Goal: Information Seeking & Learning: Learn about a topic

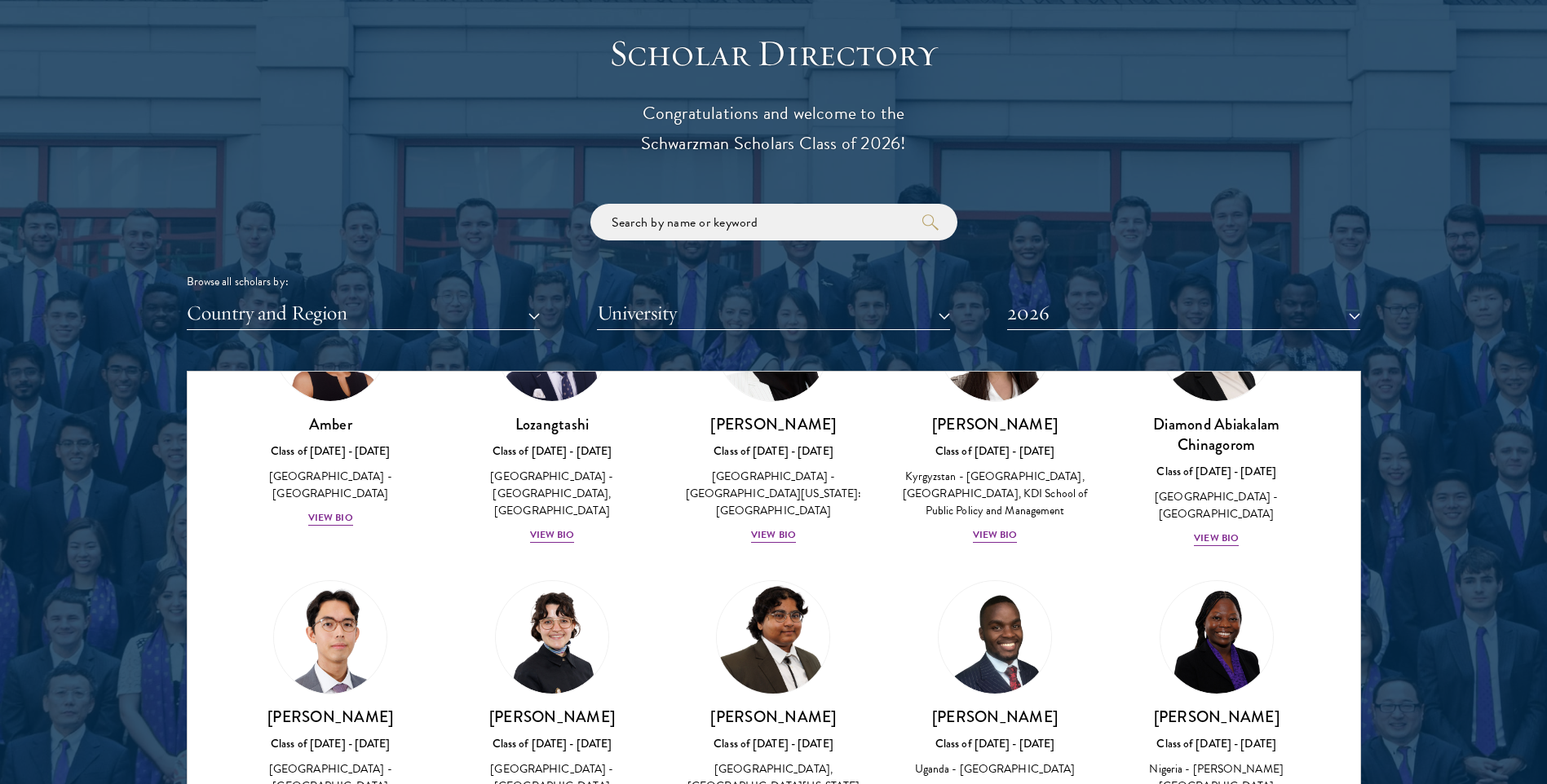
scroll to position [326, 0]
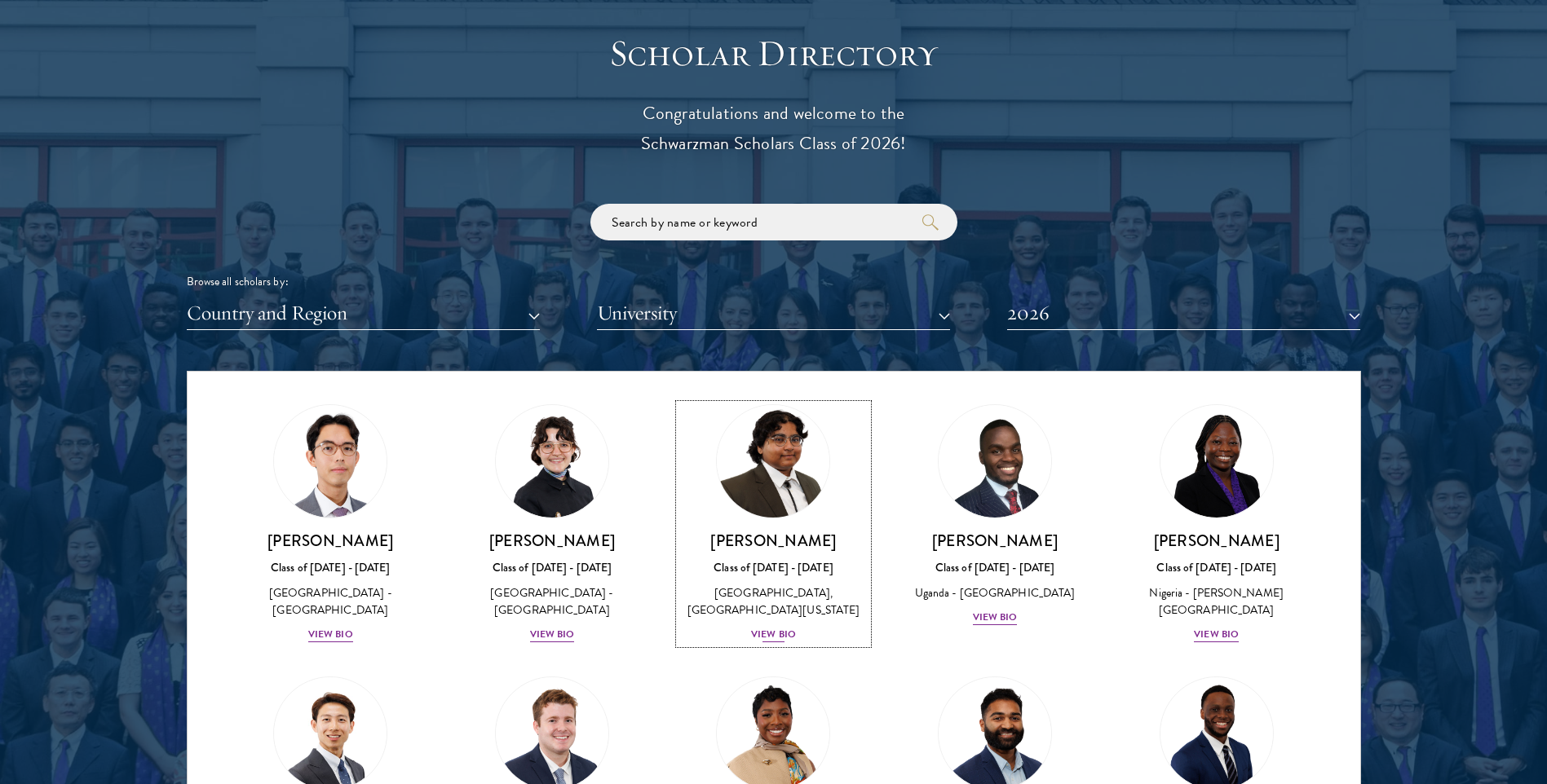
click at [775, 640] on div "Ariana Ahmed Class of 2025 - 2026 United States of America - Hunter College, Th…" at bounding box center [774, 588] width 189 height 113
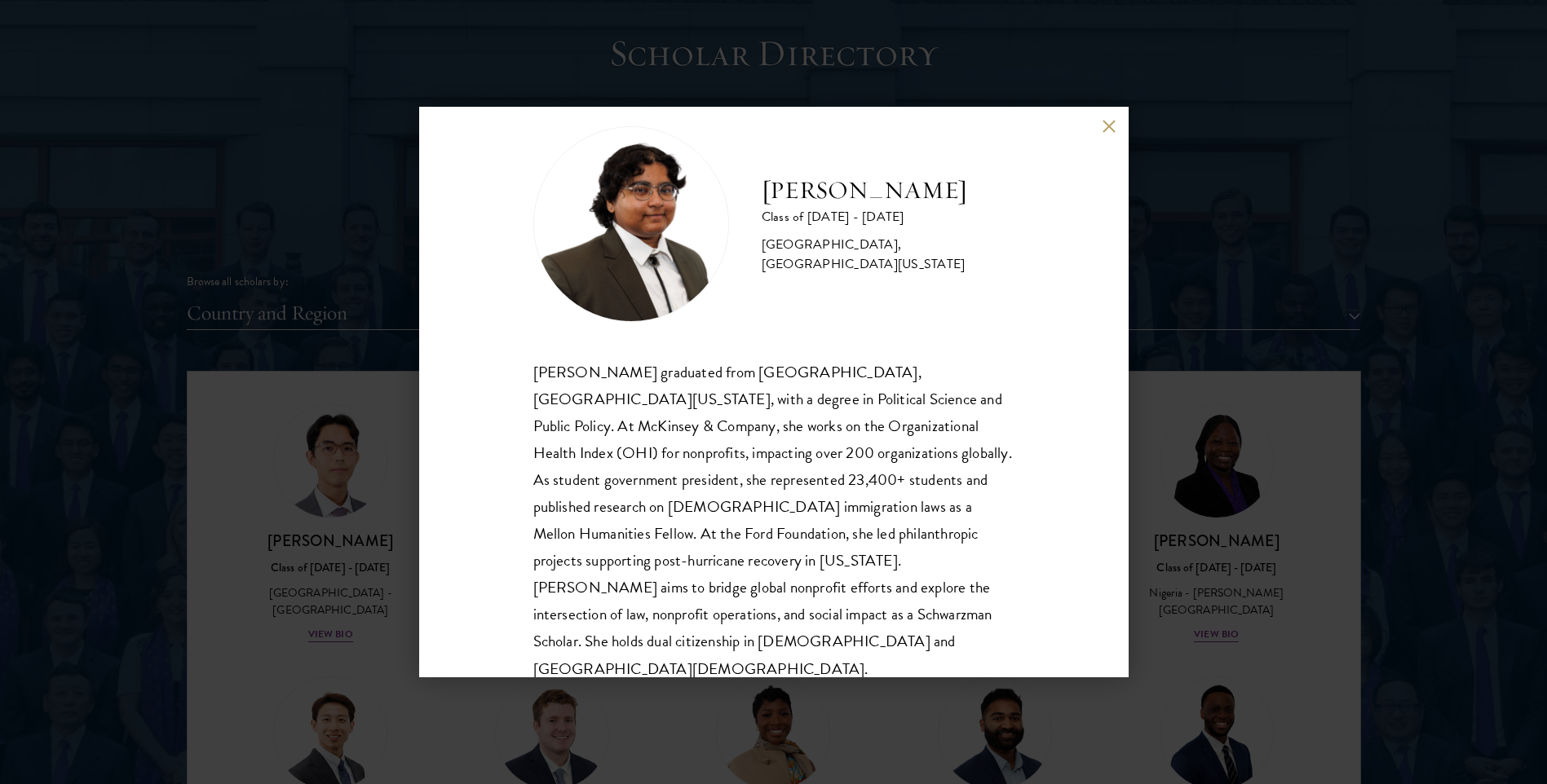
scroll to position [57, 0]
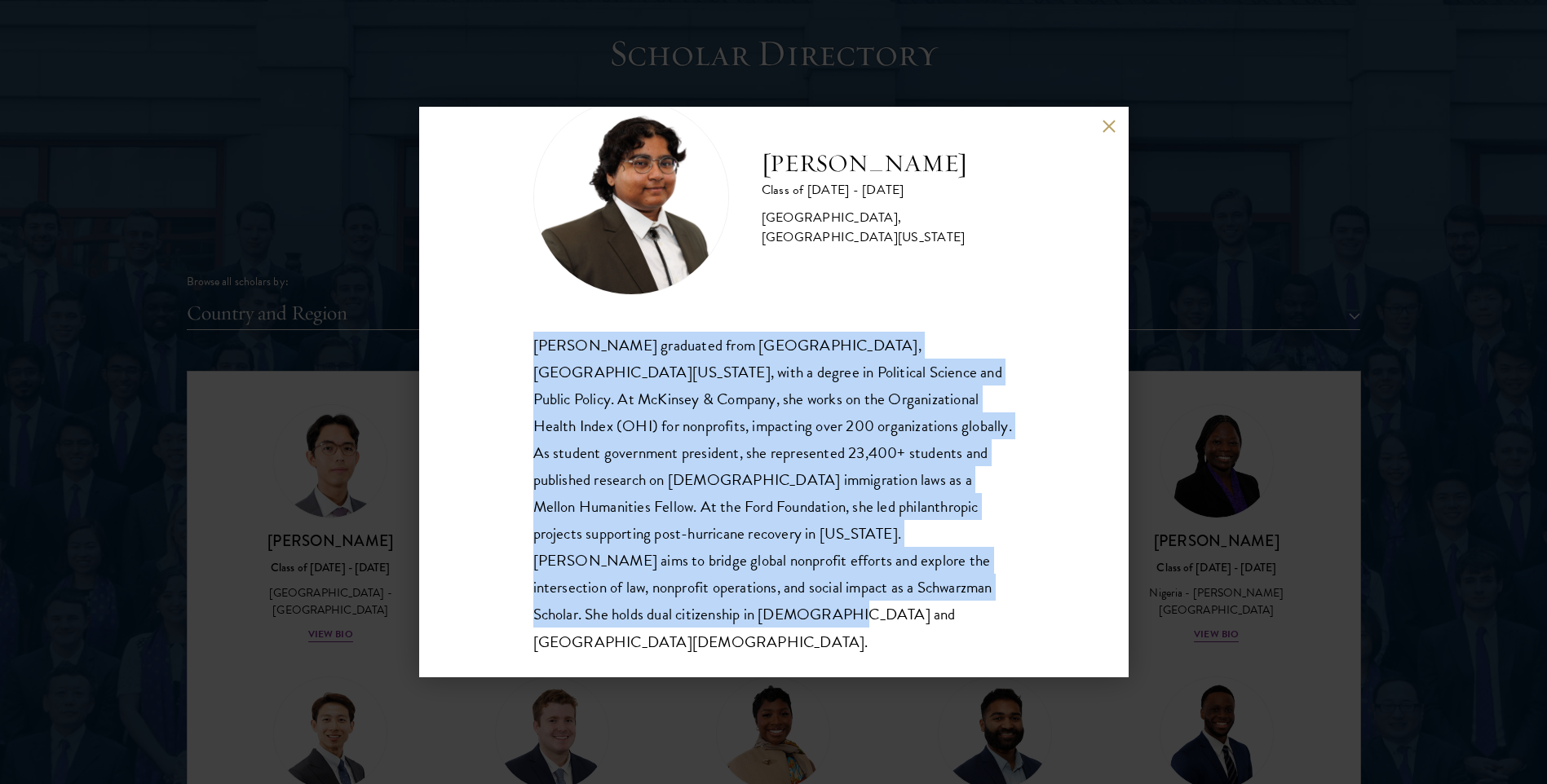
drag, startPoint x: 522, startPoint y: 339, endPoint x: 766, endPoint y: 611, distance: 365.4
click at [766, 611] on div "Ariana Ahmed Class of 2025 - 2026 United States of America - Hunter College, Th…" at bounding box center [774, 392] width 709 height 570
copy div "Ariana Ahmed graduated from Hunter College, City University of New York, with a…"
click at [1111, 125] on button at bounding box center [1109, 126] width 14 height 14
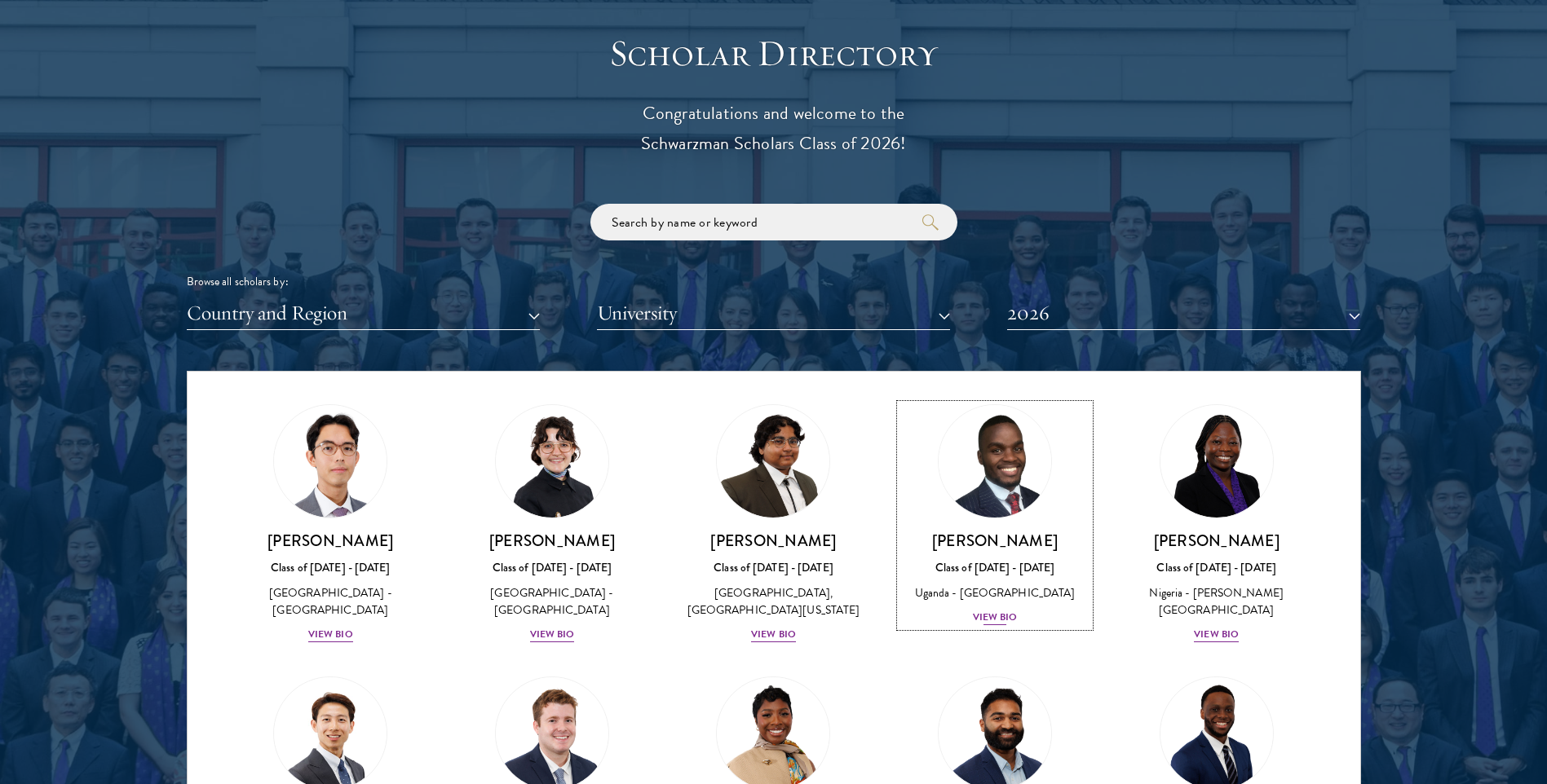
click at [999, 625] on div "View Bio" at bounding box center [995, 618] width 45 height 16
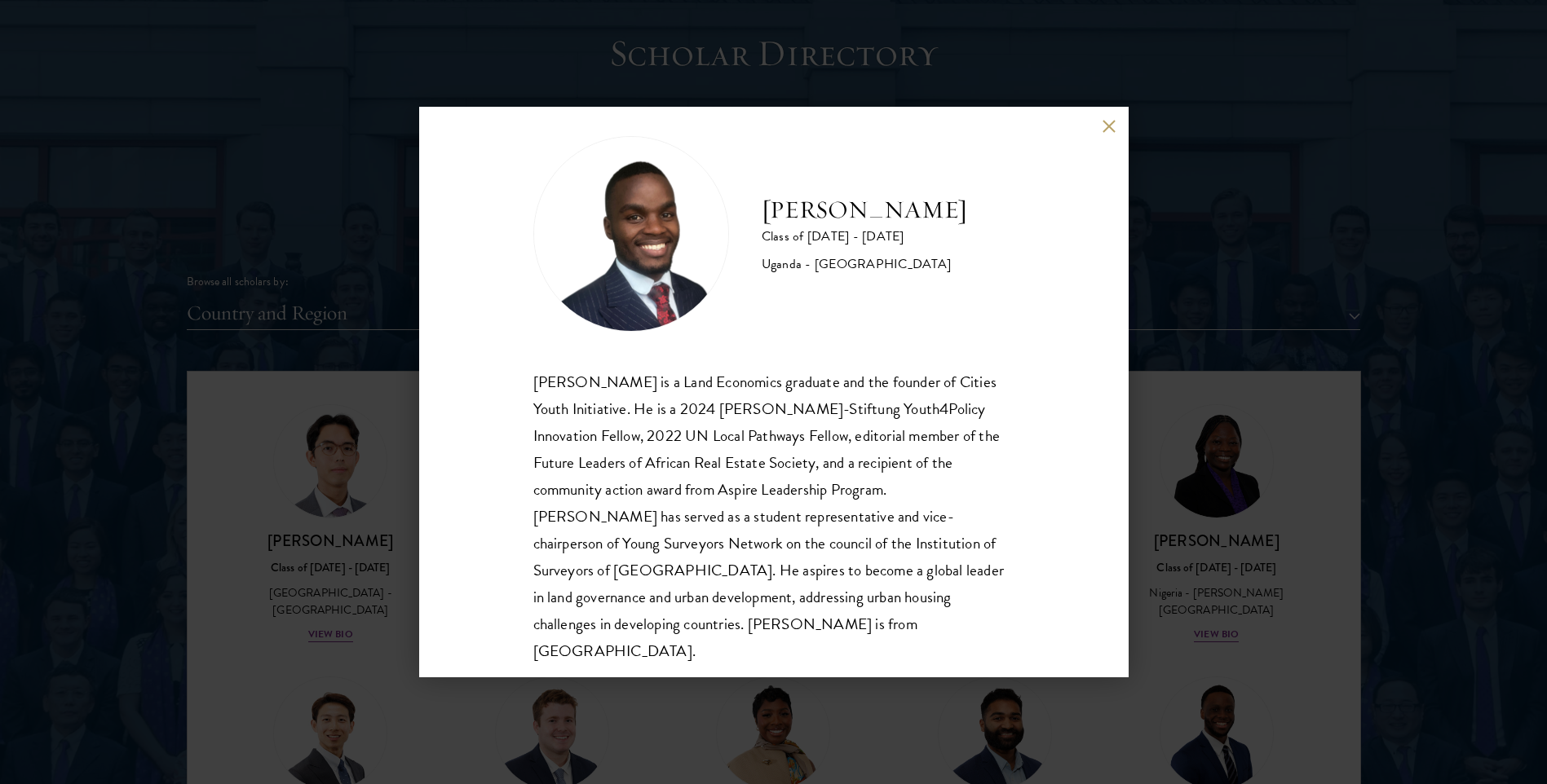
scroll to position [28, 0]
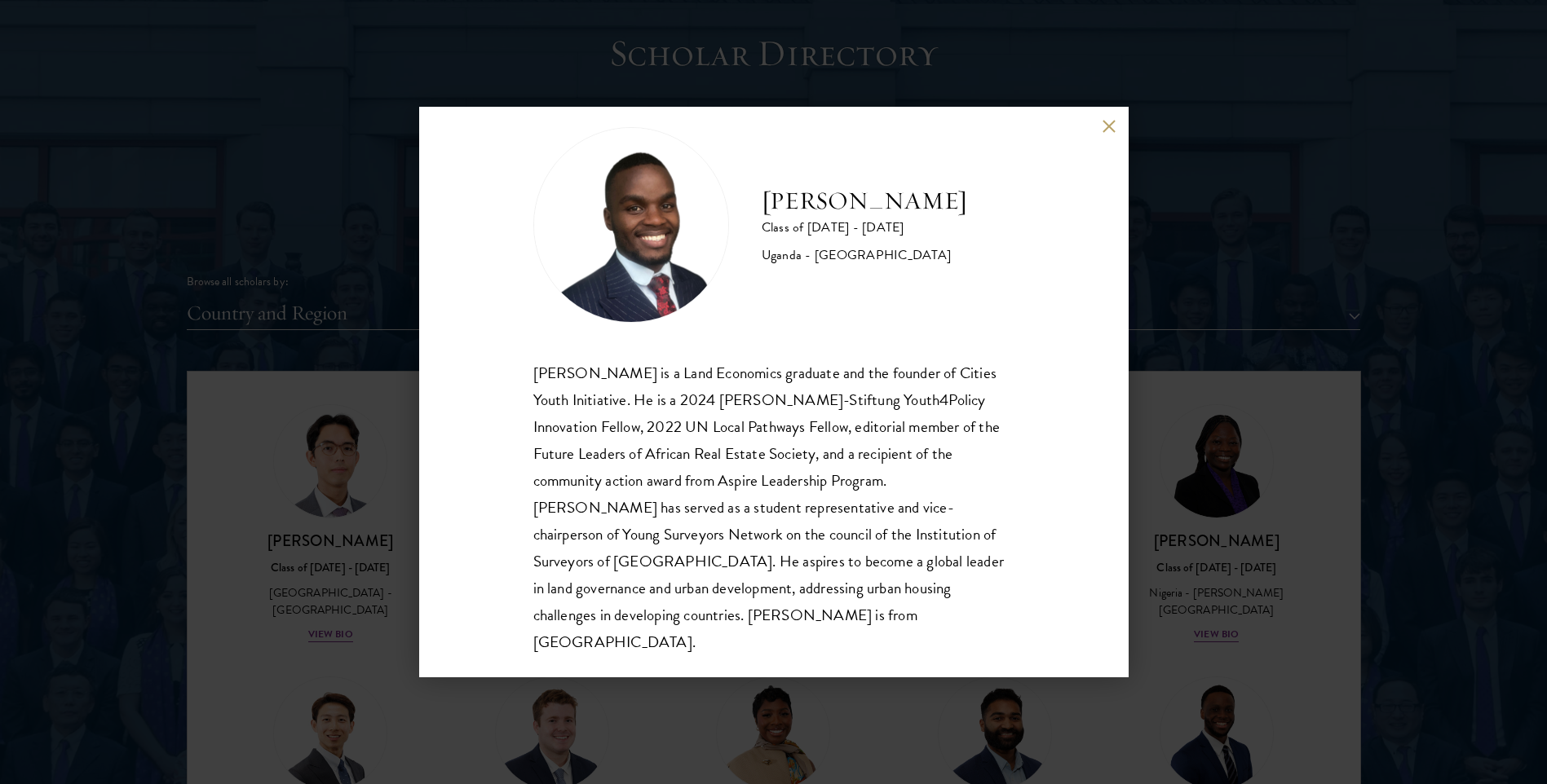
click at [1110, 106] on div "[PERSON_NAME] Class of [DATE] - [DATE] [GEOGRAPHIC_DATA] - [GEOGRAPHIC_DATA] [G…" at bounding box center [774, 392] width 1547 height 784
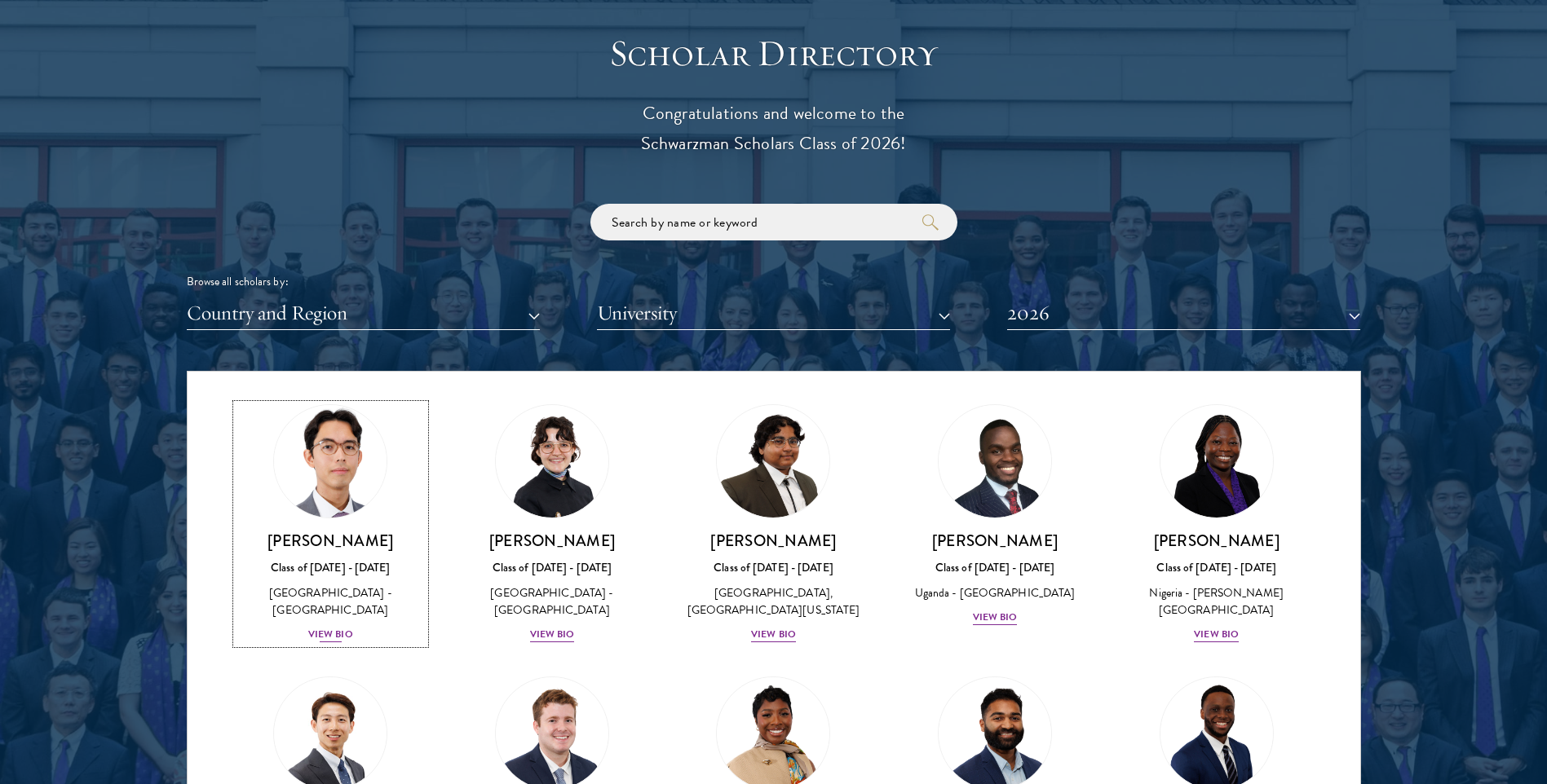
click at [332, 630] on div "View Bio" at bounding box center [331, 635] width 45 height 16
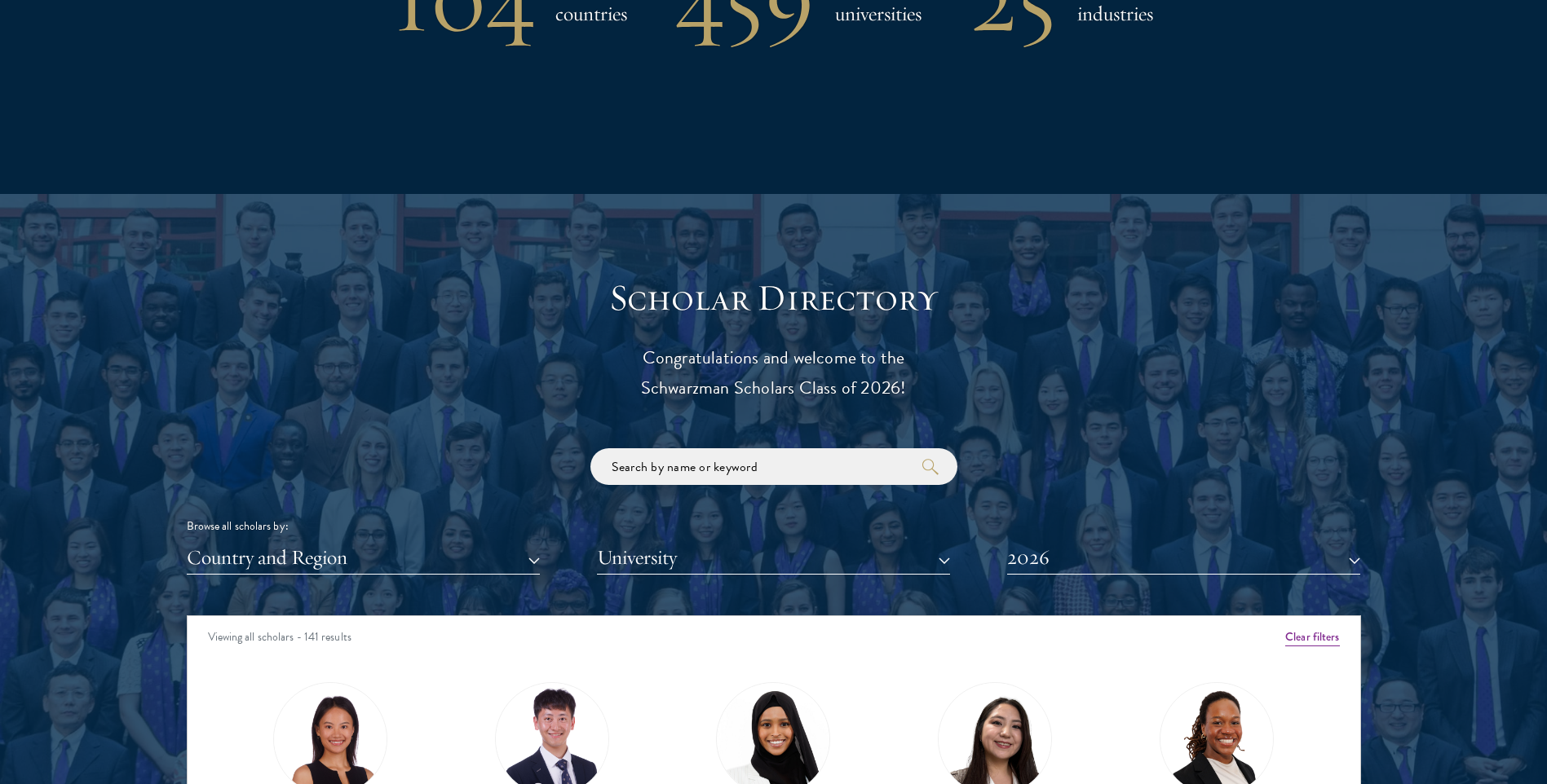
scroll to position [1957, 0]
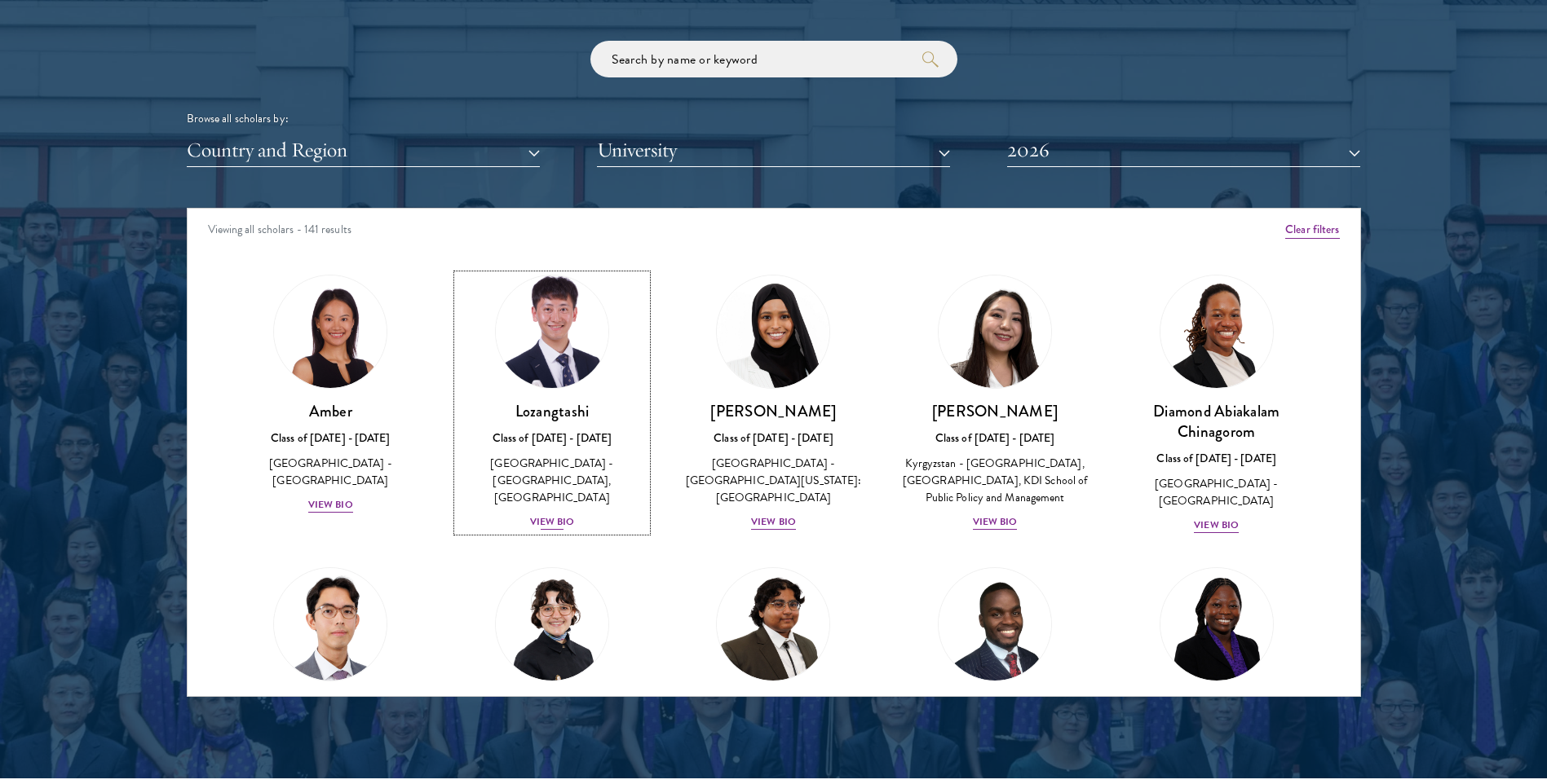
click at [565, 515] on div "View Bio" at bounding box center [553, 522] width 45 height 16
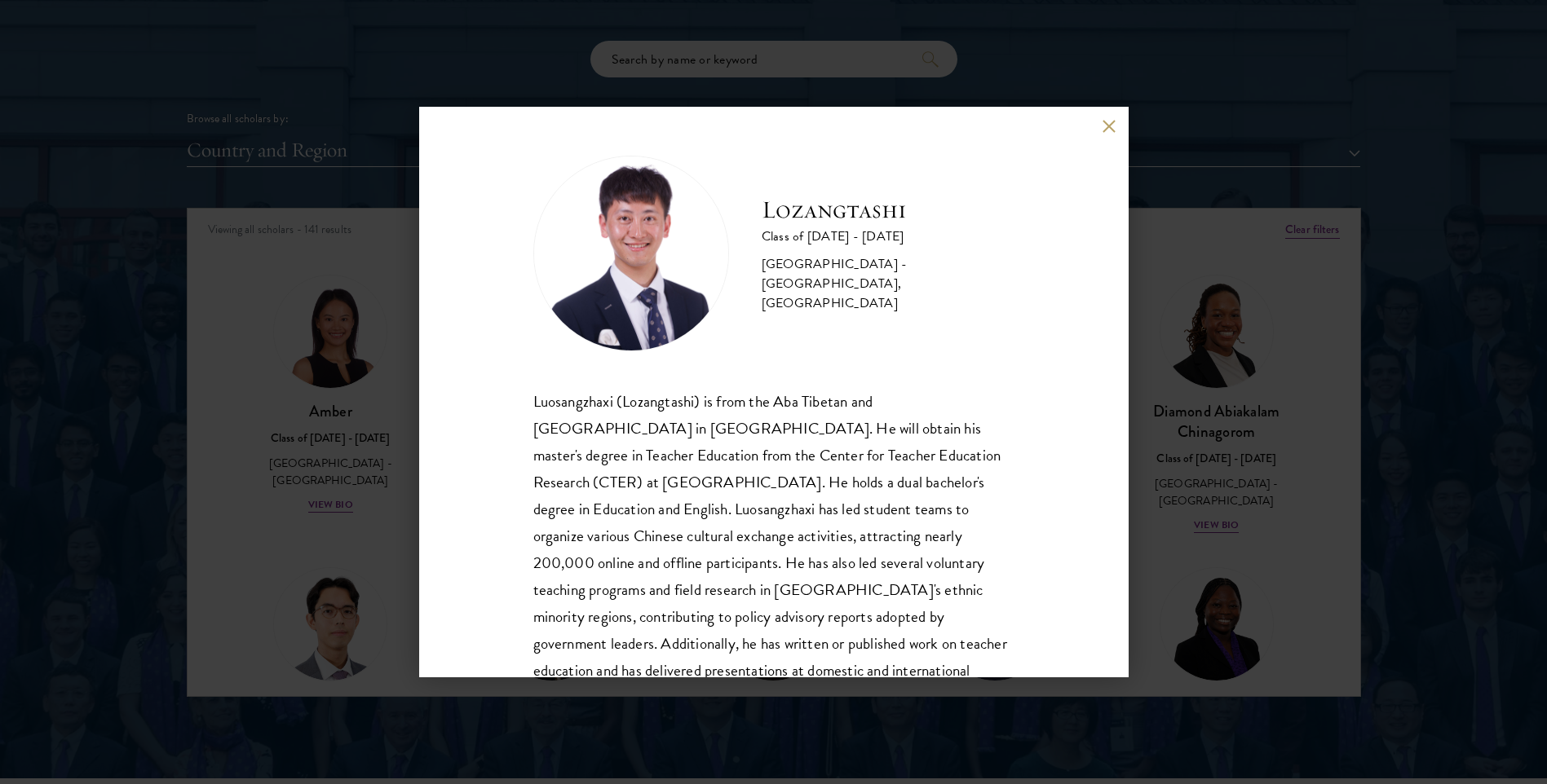
scroll to position [83, 0]
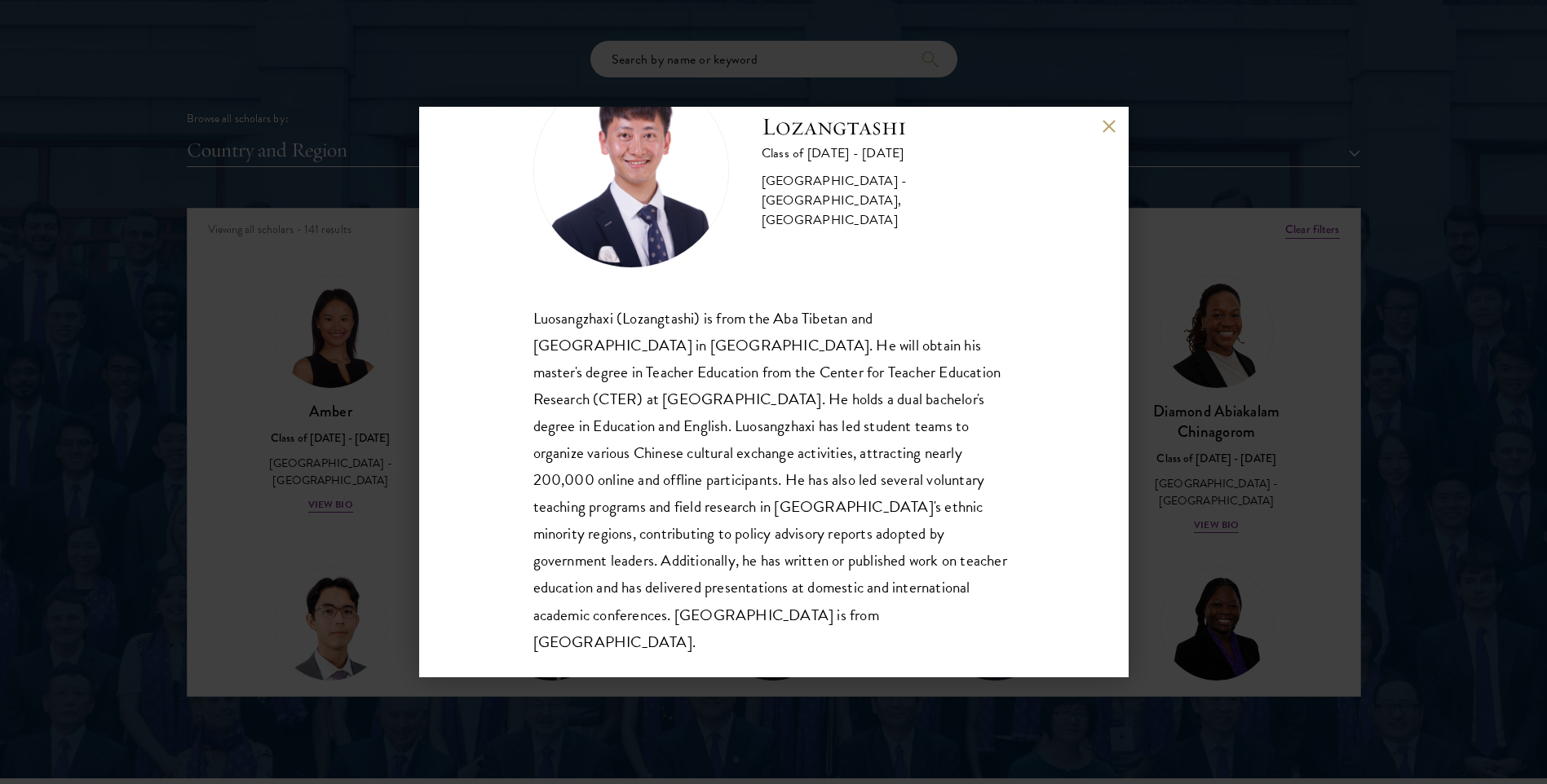
click at [1113, 120] on button at bounding box center [1109, 126] width 14 height 14
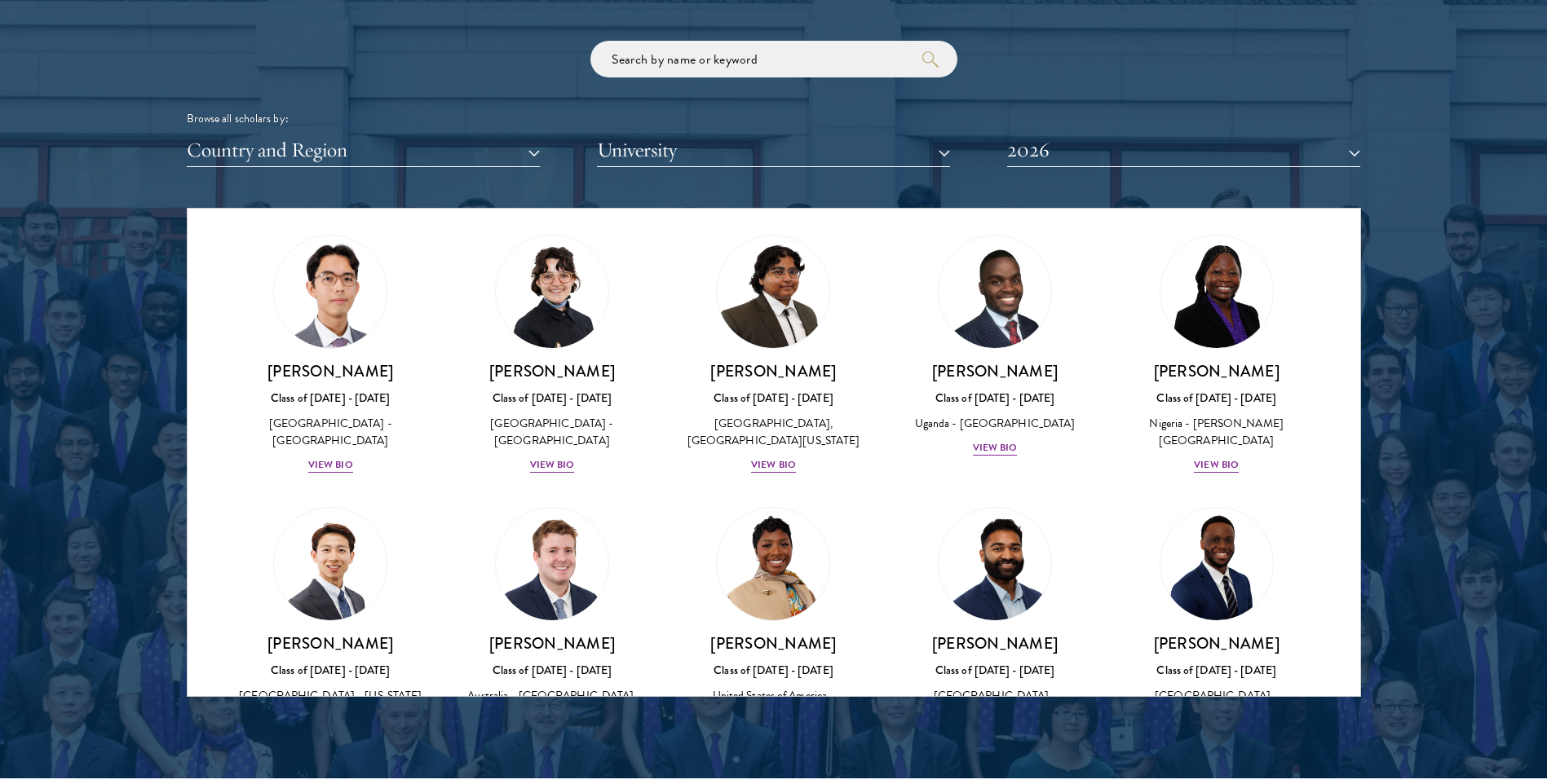
scroll to position [489, 0]
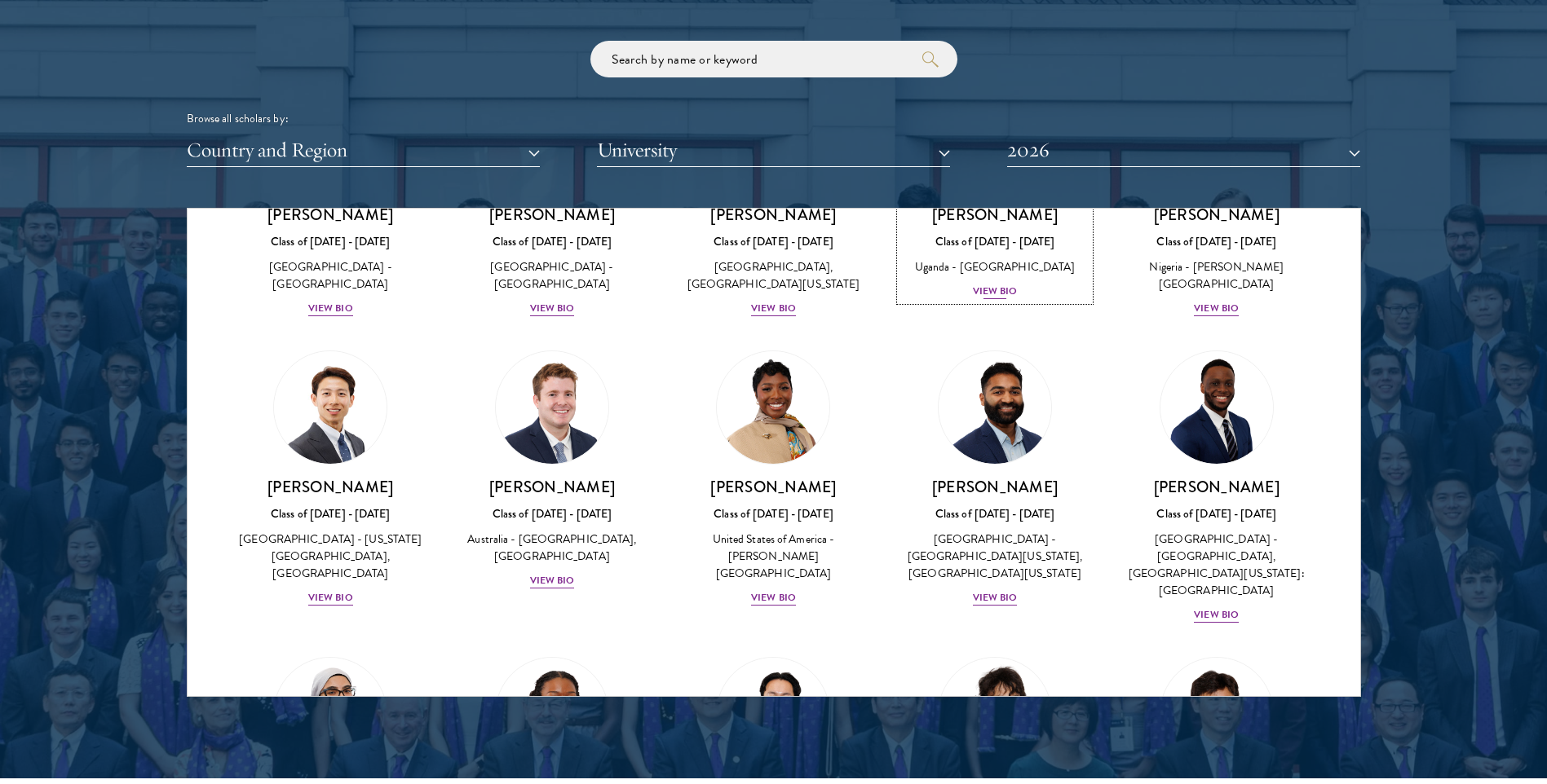
click at [973, 299] on div "View Bio" at bounding box center [995, 292] width 45 height 16
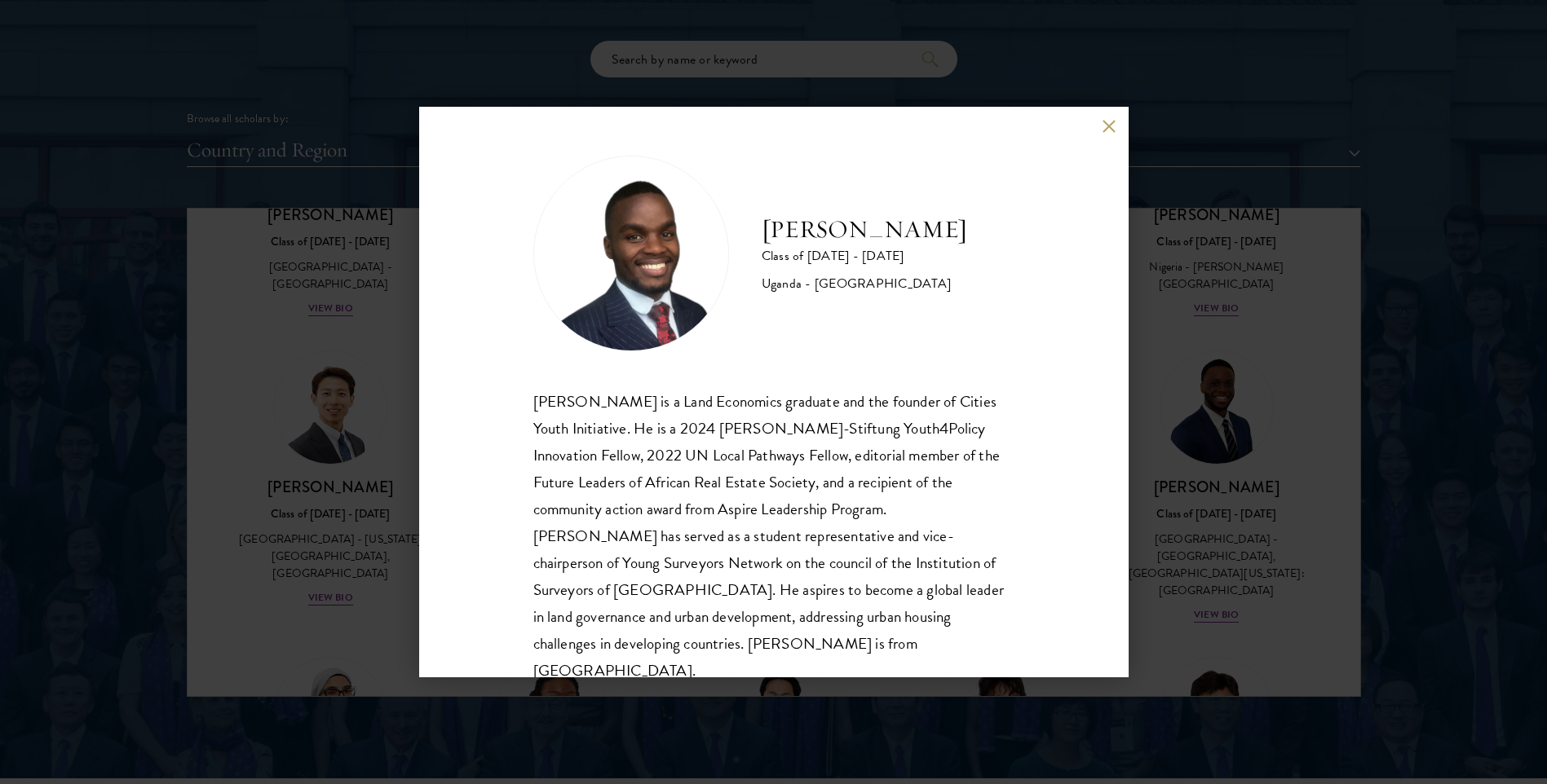
click at [1099, 104] on div "[PERSON_NAME] Class of [DATE] - [DATE] [GEOGRAPHIC_DATA] - [GEOGRAPHIC_DATA] [G…" at bounding box center [774, 392] width 1547 height 784
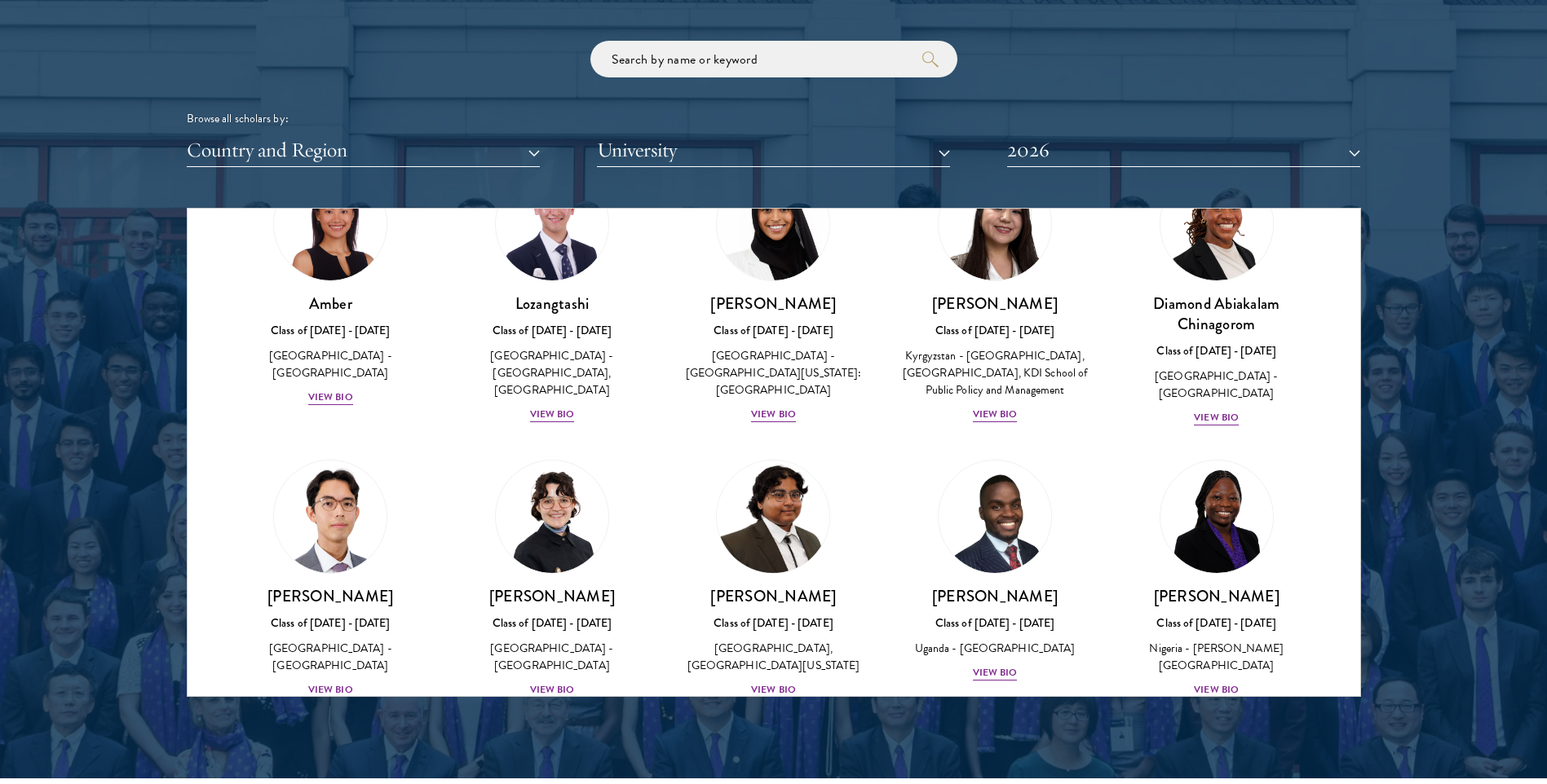
click at [1103, 121] on div "Browse all scholars by:" at bounding box center [774, 119] width 1174 height 18
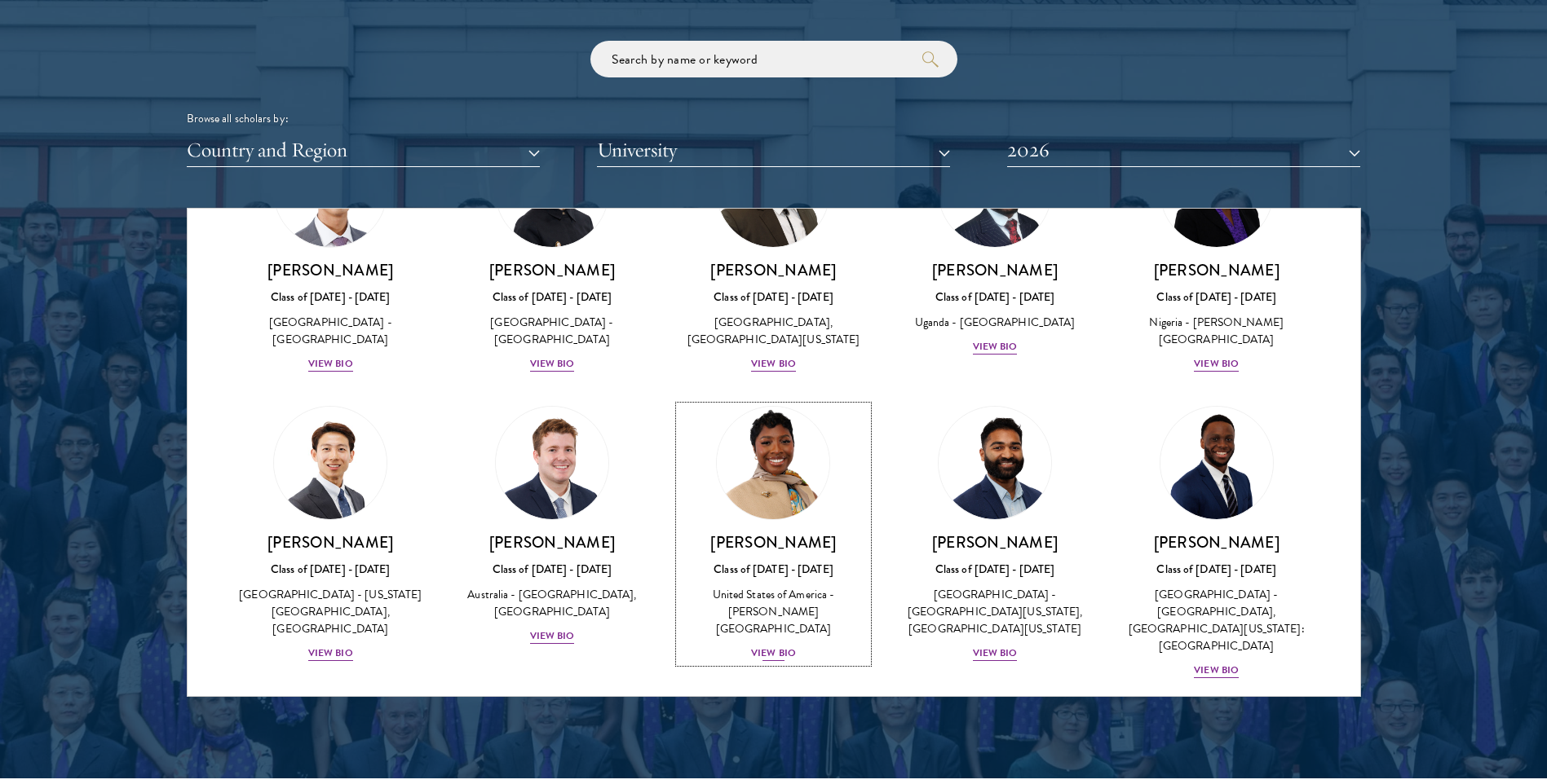
click at [781, 645] on div "View Bio" at bounding box center [774, 653] width 45 height 16
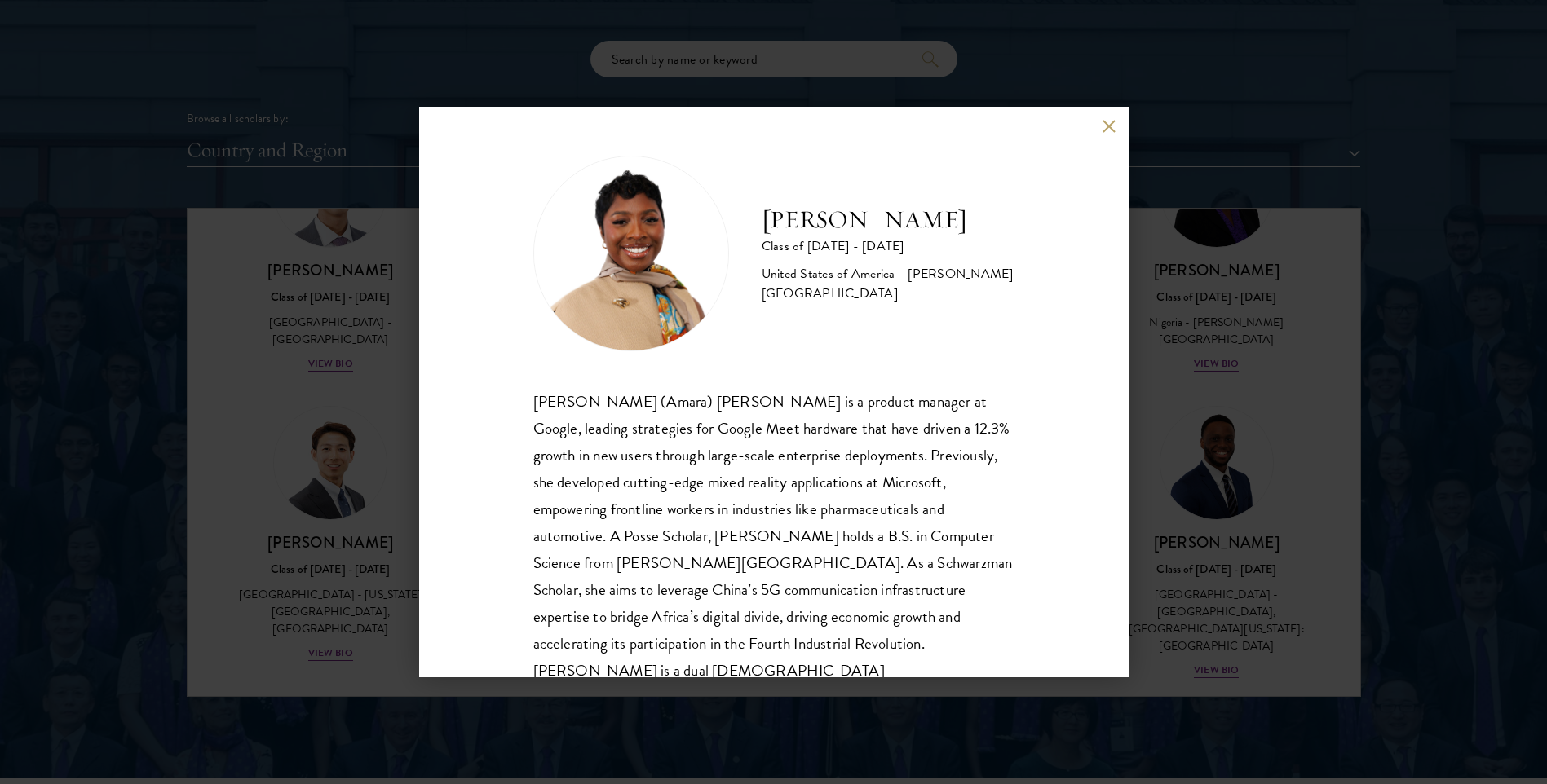
scroll to position [28, 0]
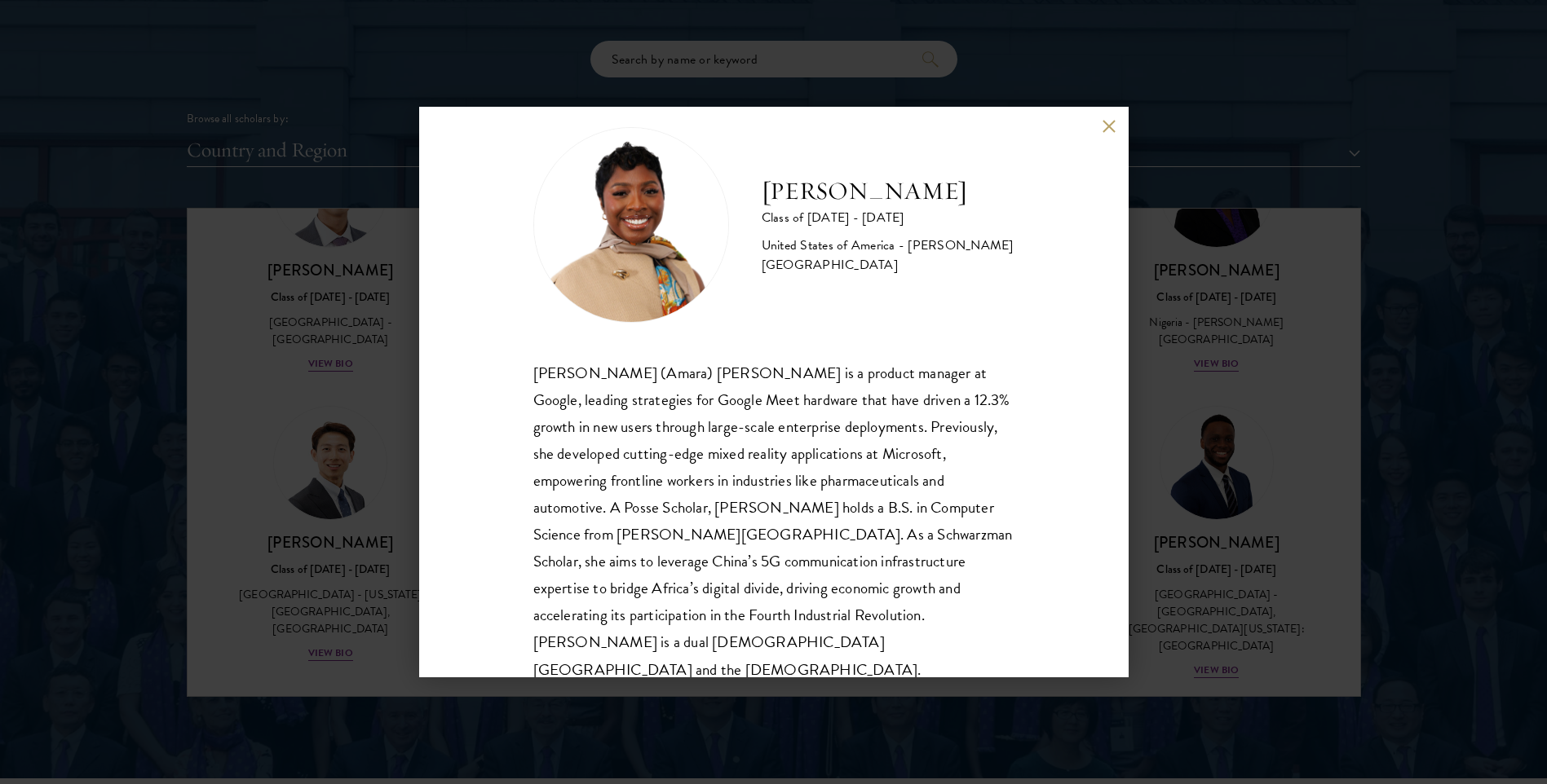
click at [1108, 127] on button at bounding box center [1109, 126] width 14 height 14
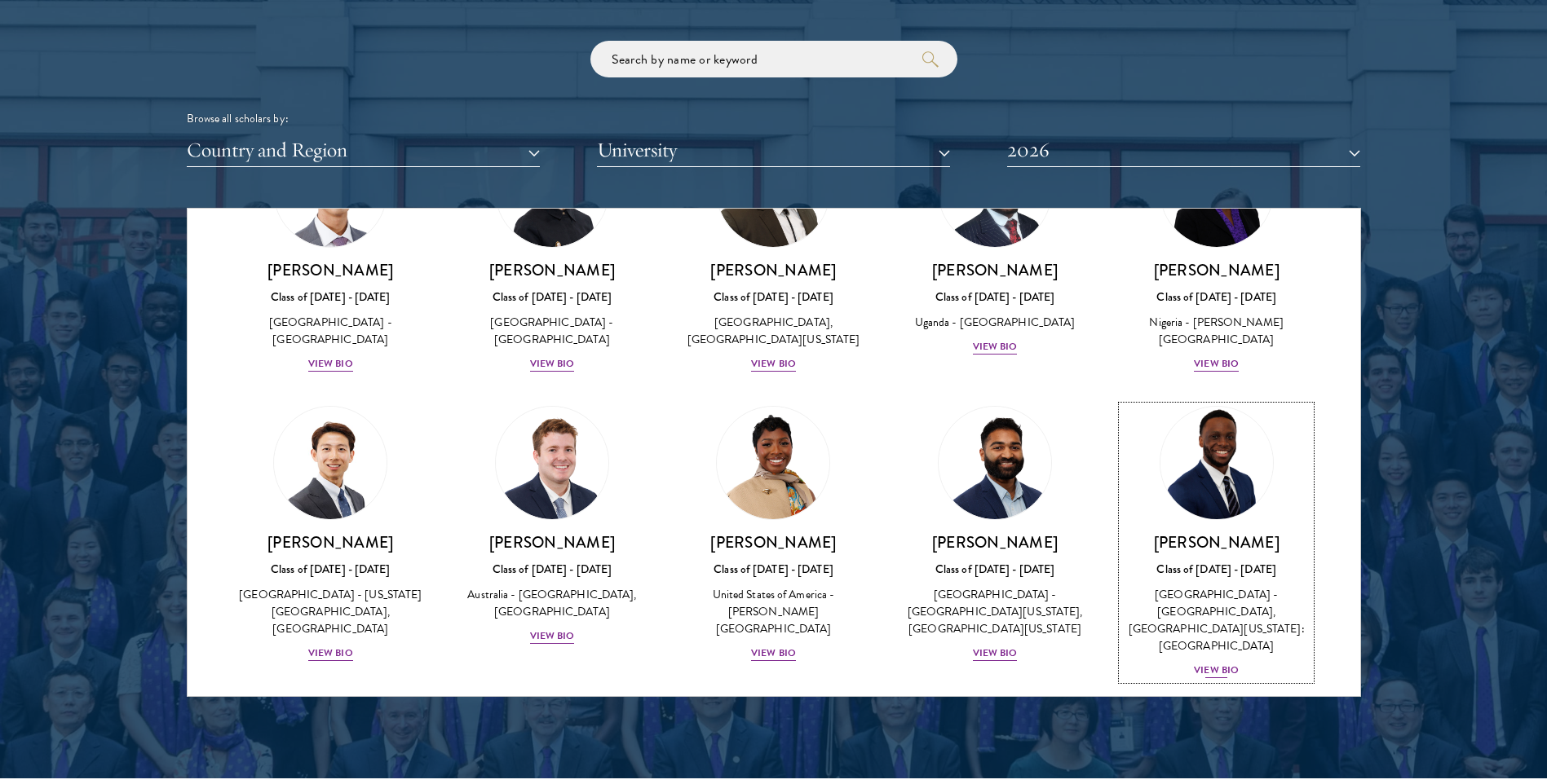
click at [1206, 663] on div "View Bio" at bounding box center [1216, 671] width 45 height 16
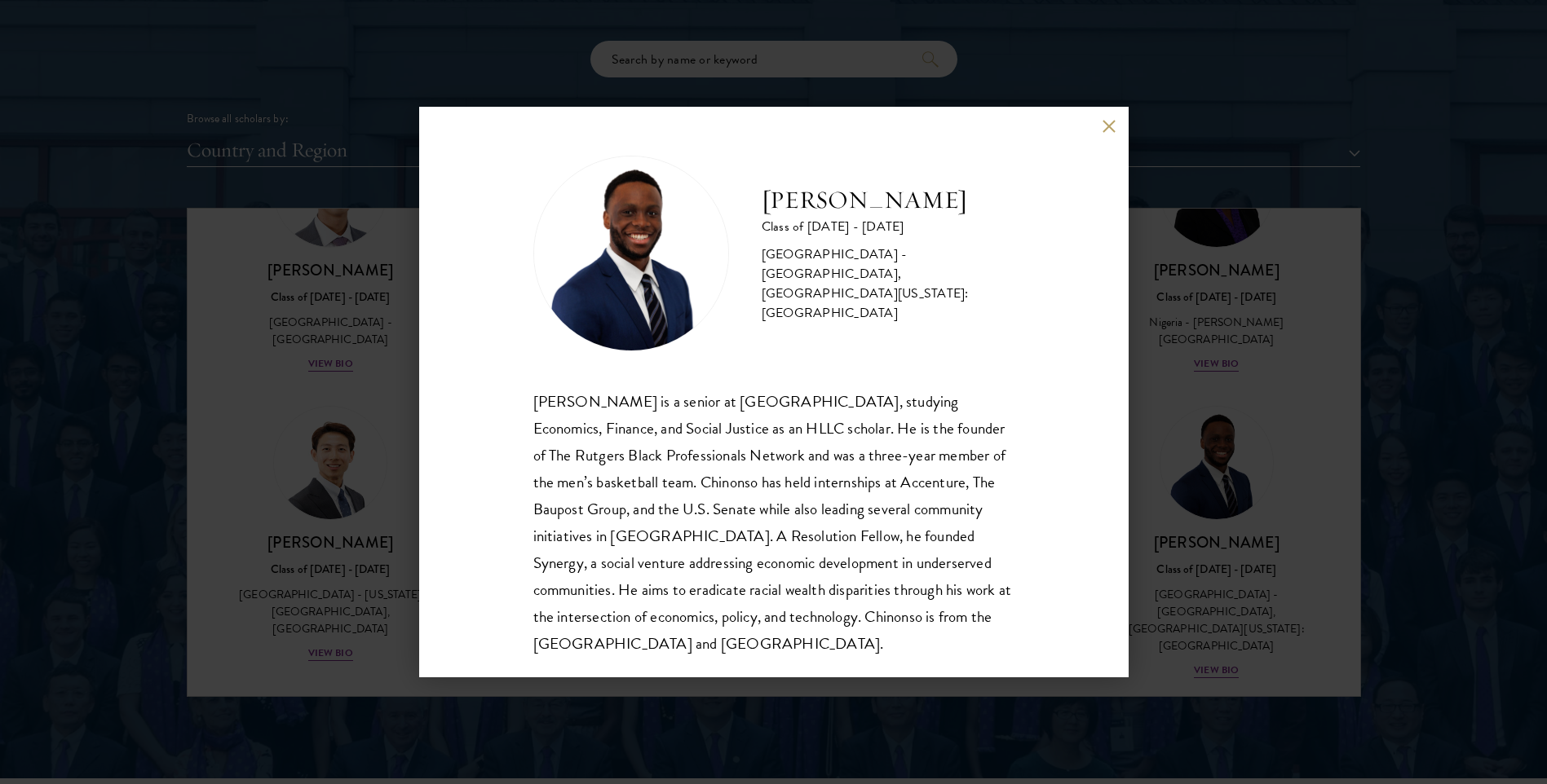
click at [1105, 128] on div "[PERSON_NAME] Class of [DATE] - [DATE] [GEOGRAPHIC_DATA] - [GEOGRAPHIC_DATA], […" at bounding box center [774, 392] width 709 height 570
click at [1103, 127] on button at bounding box center [1109, 126] width 14 height 14
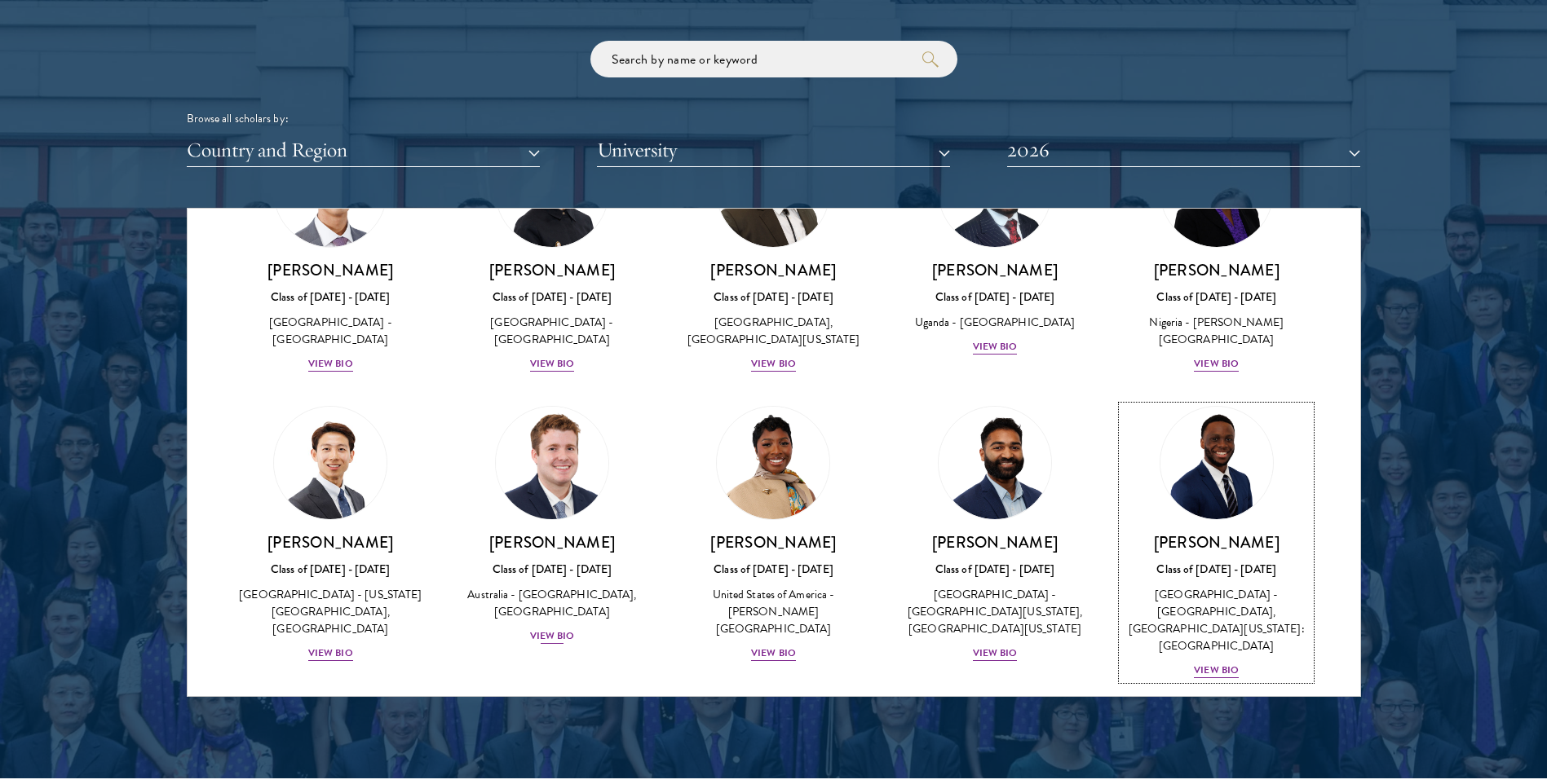
scroll to position [516, 0]
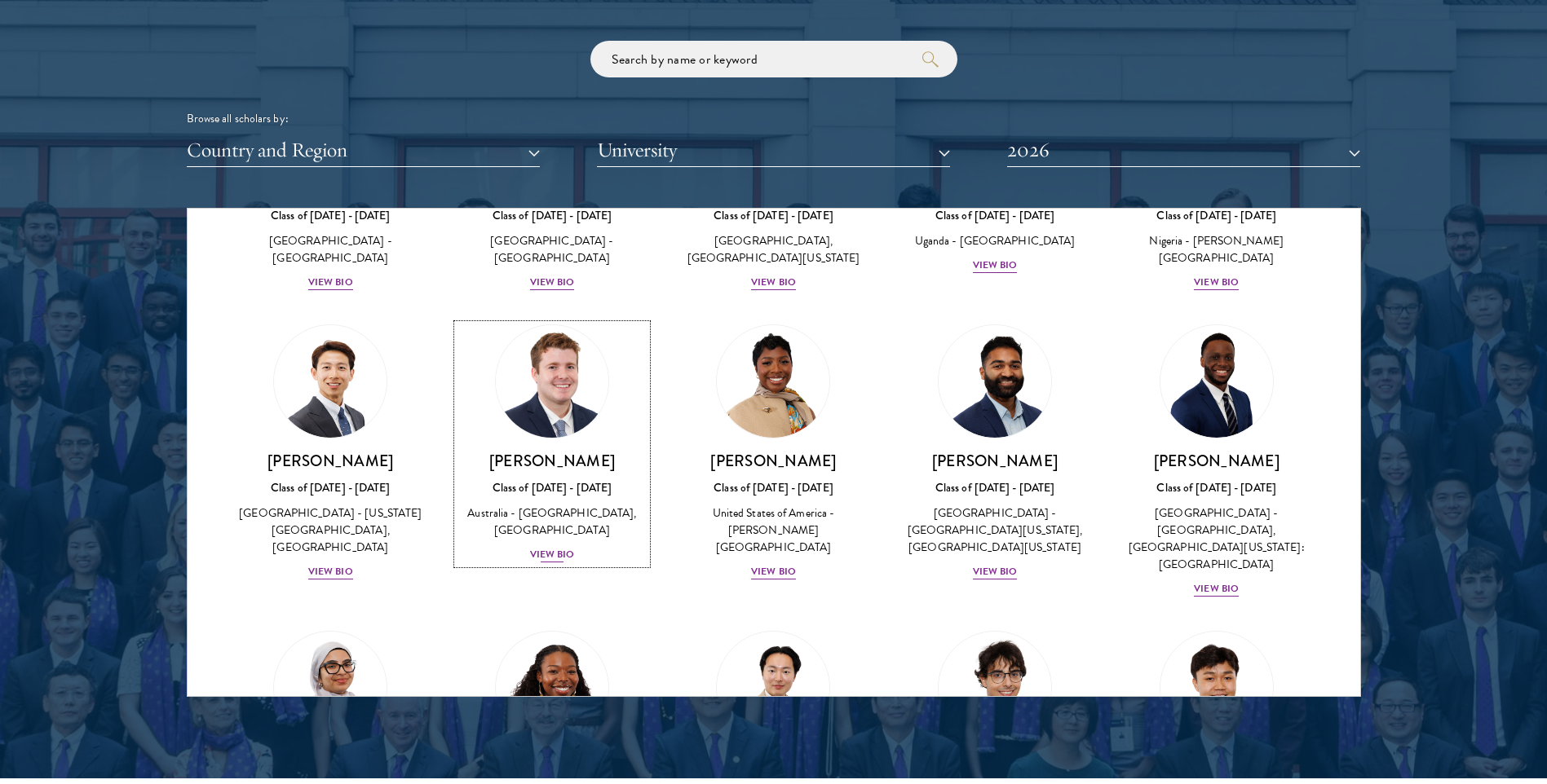
click at [550, 560] on div "View Bio" at bounding box center [553, 555] width 45 height 16
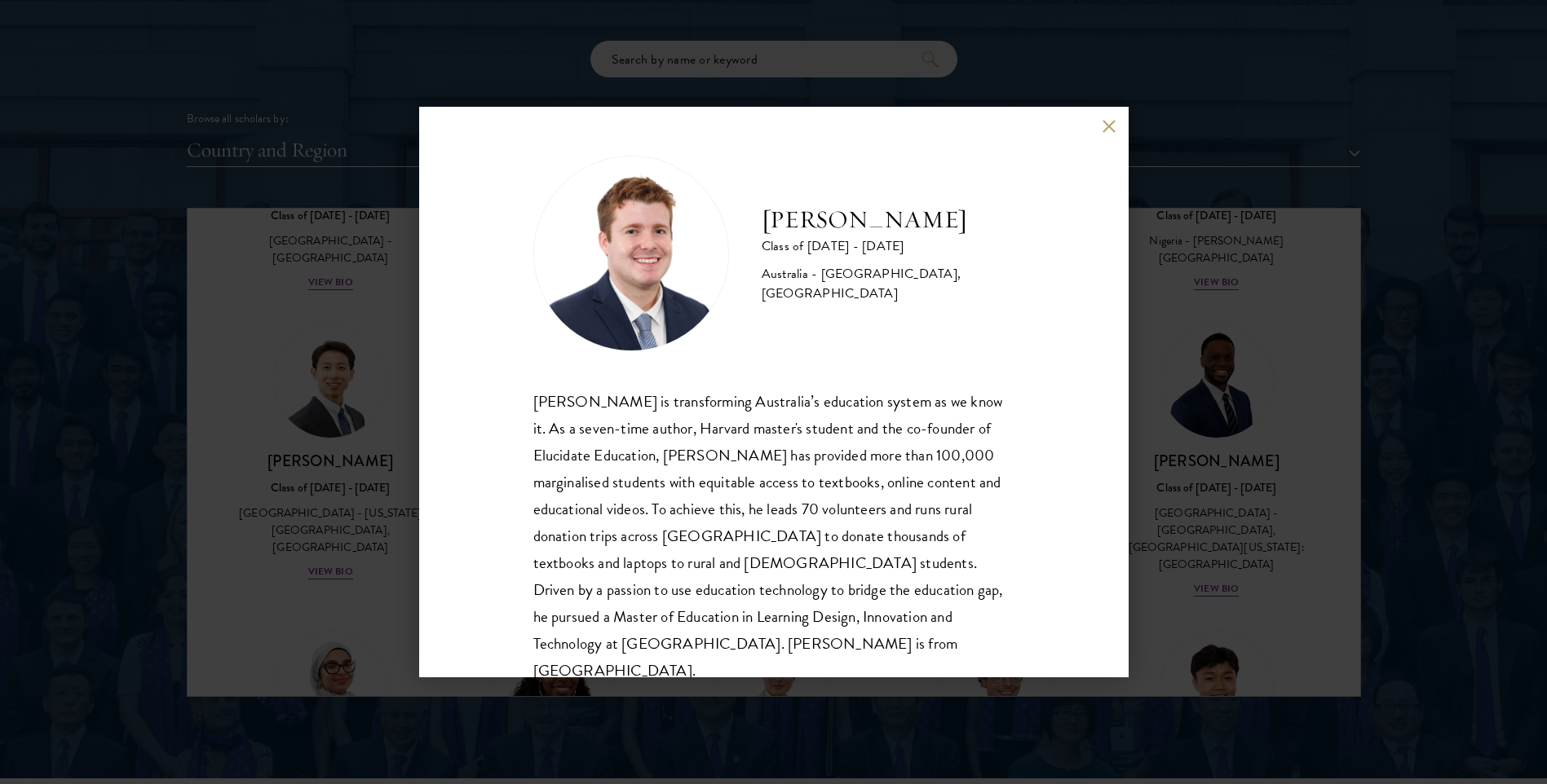
click at [1095, 124] on div "[PERSON_NAME] Class of [DATE] - [DATE] [GEOGRAPHIC_DATA] - [GEOGRAPHIC_DATA], […" at bounding box center [774, 392] width 709 height 570
click at [1108, 130] on button at bounding box center [1109, 126] width 14 height 14
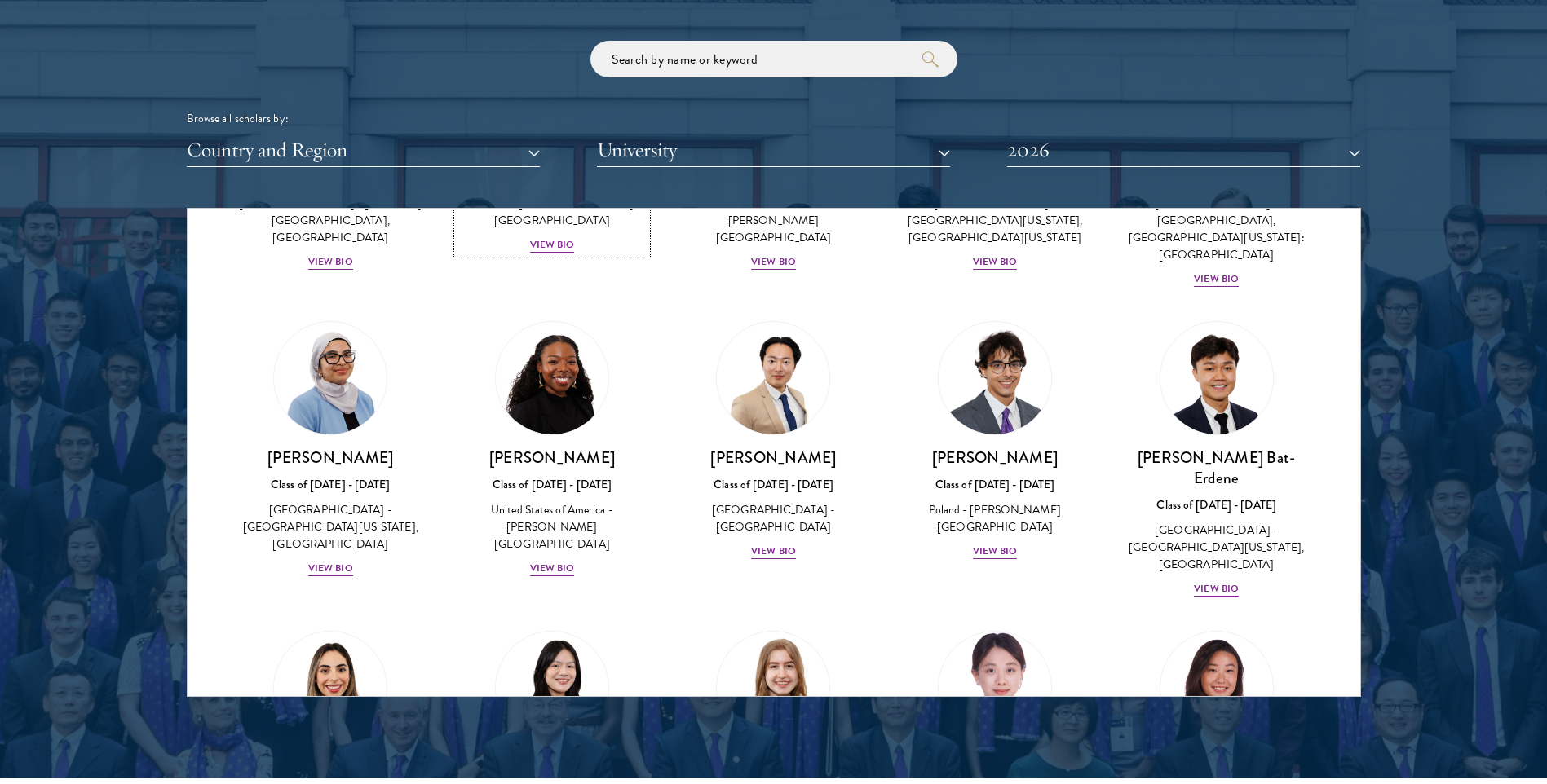
scroll to position [1086, 0]
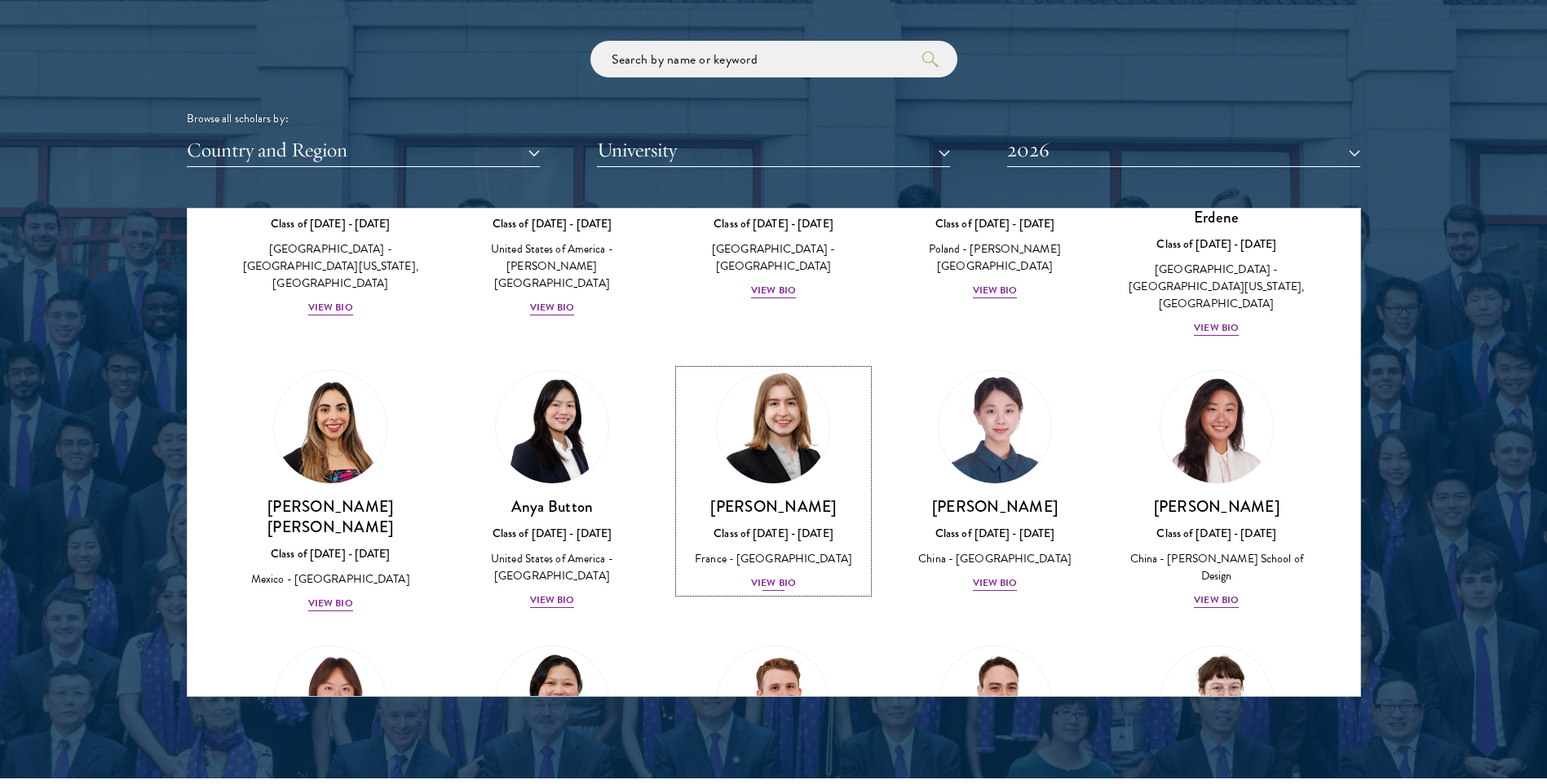
click at [793, 541] on div "[PERSON_NAME] Class of [DATE] - [DATE] [GEOGRAPHIC_DATA] - [GEOGRAPHIC_DATA] Vi…" at bounding box center [774, 545] width 189 height 97
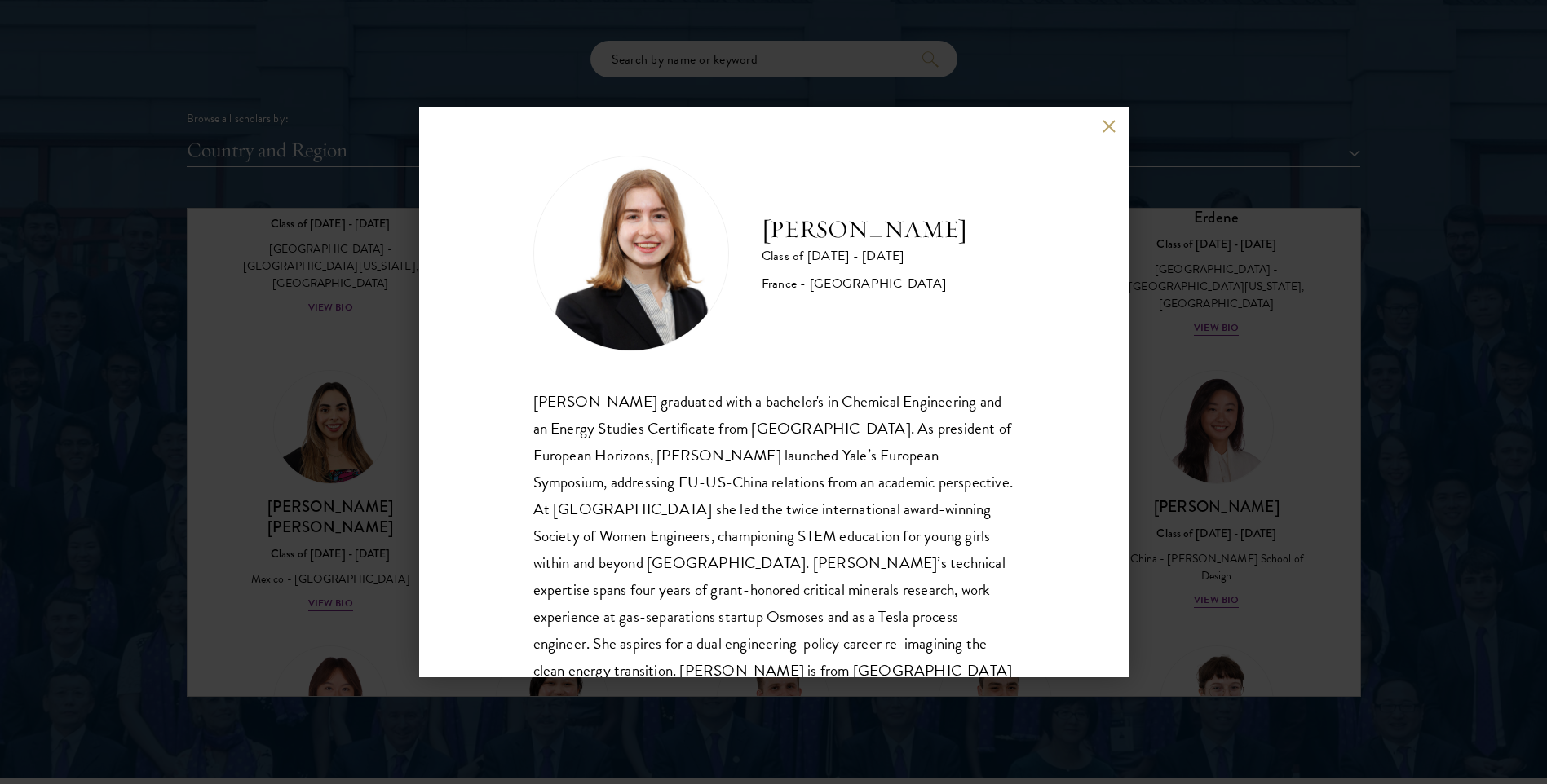
scroll to position [57, 0]
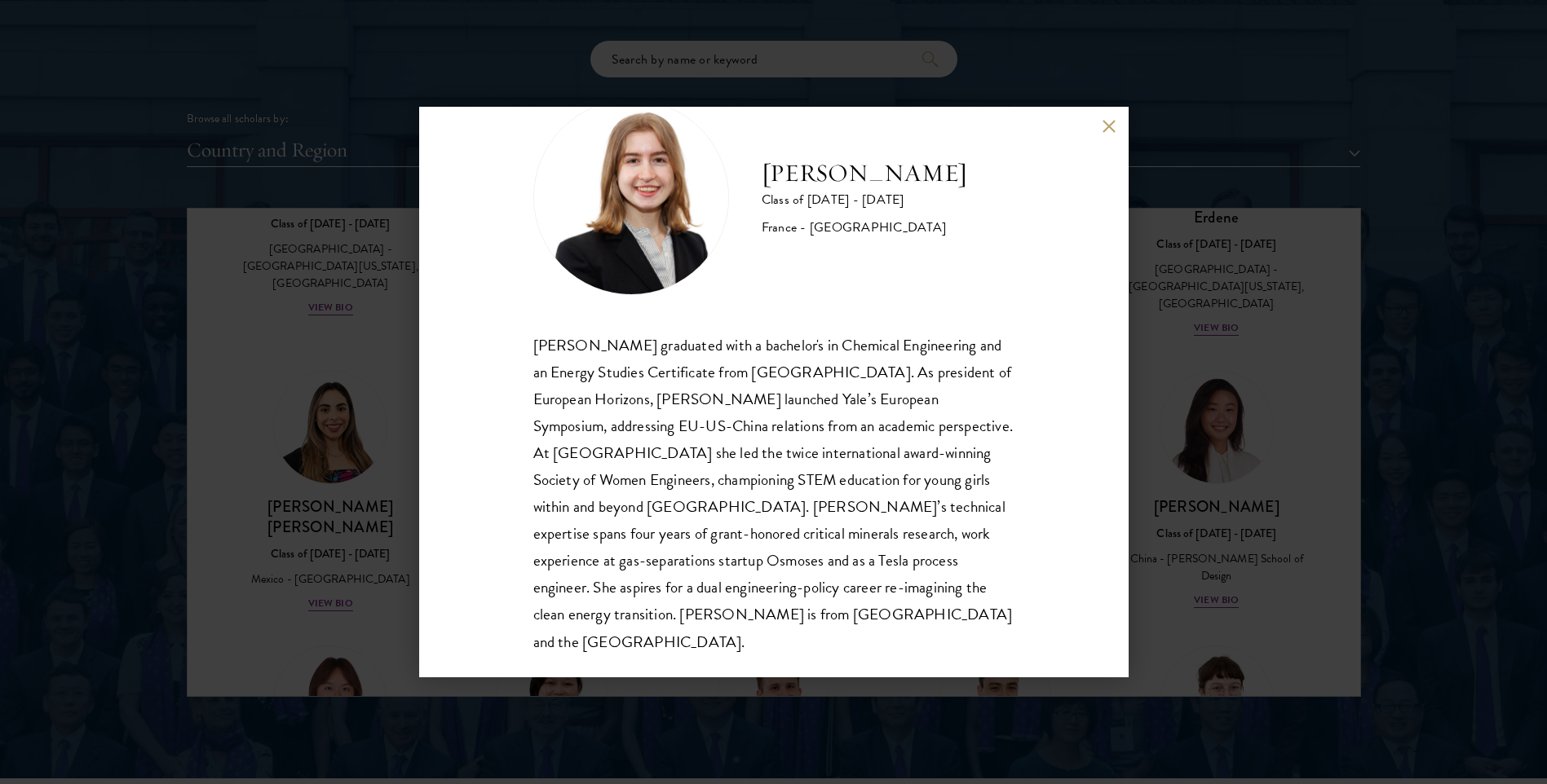
click at [1107, 124] on button at bounding box center [1109, 126] width 14 height 14
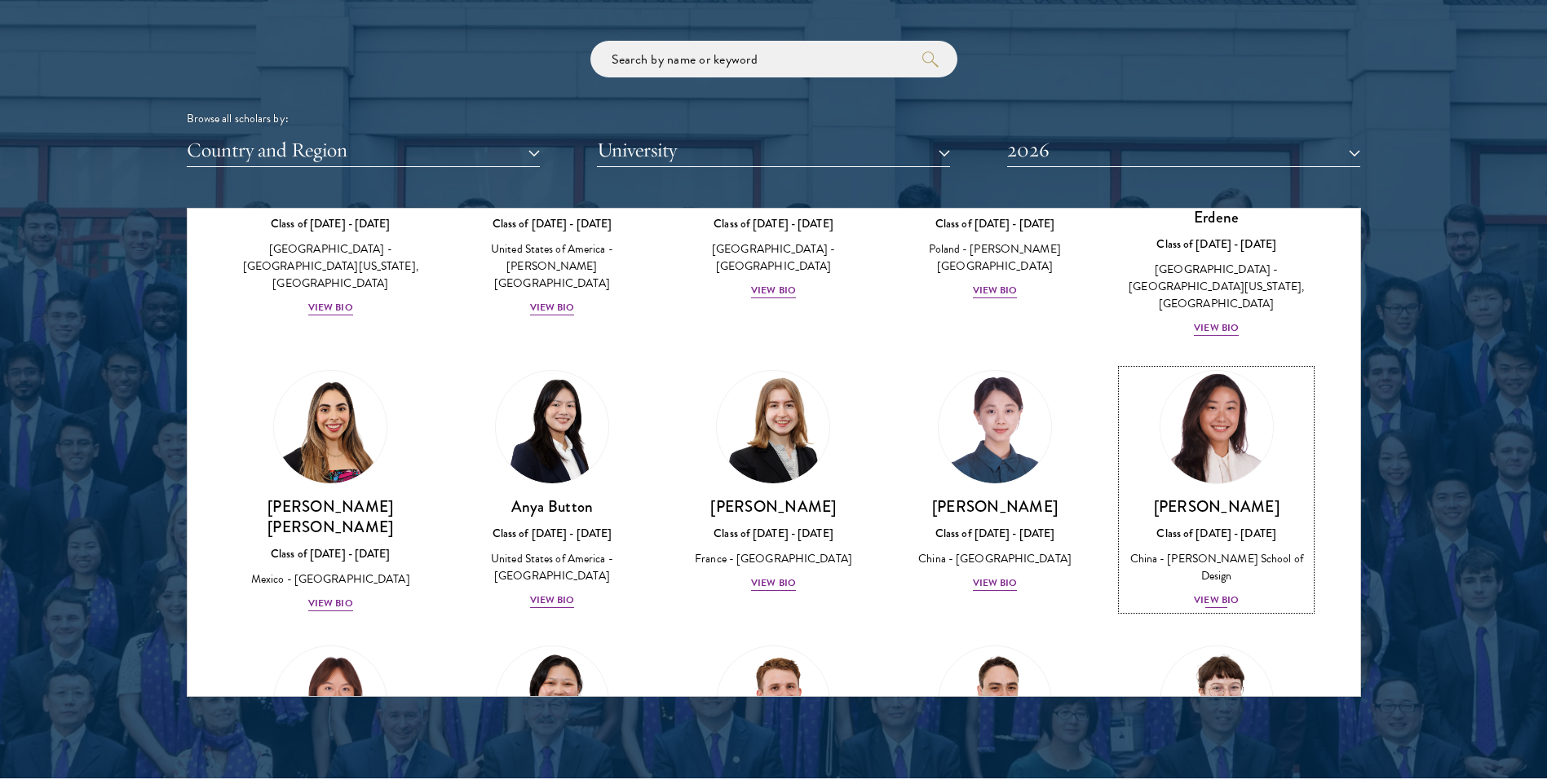
click at [1208, 593] on div "View Bio" at bounding box center [1216, 600] width 45 height 16
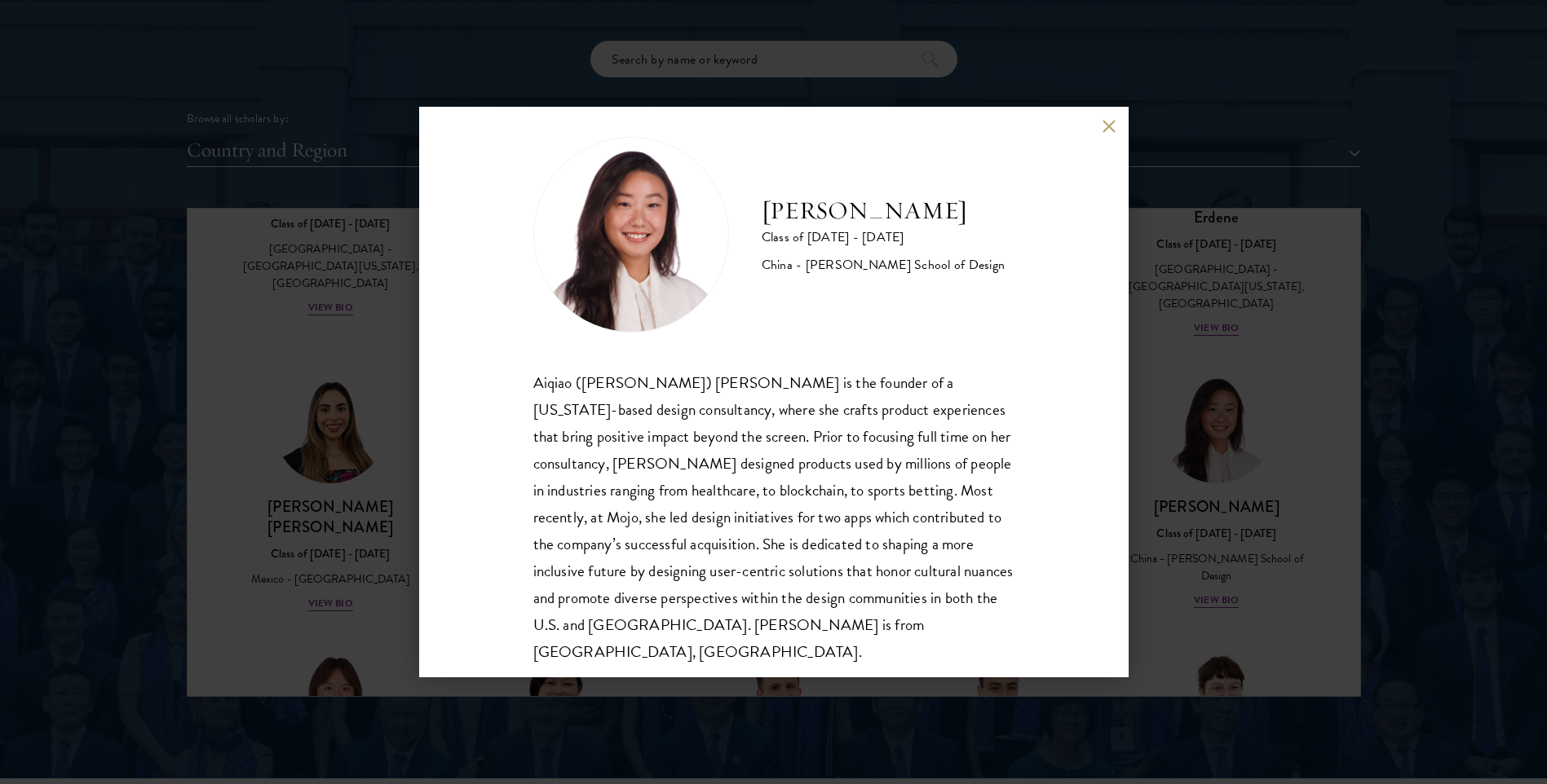
scroll to position [28, 0]
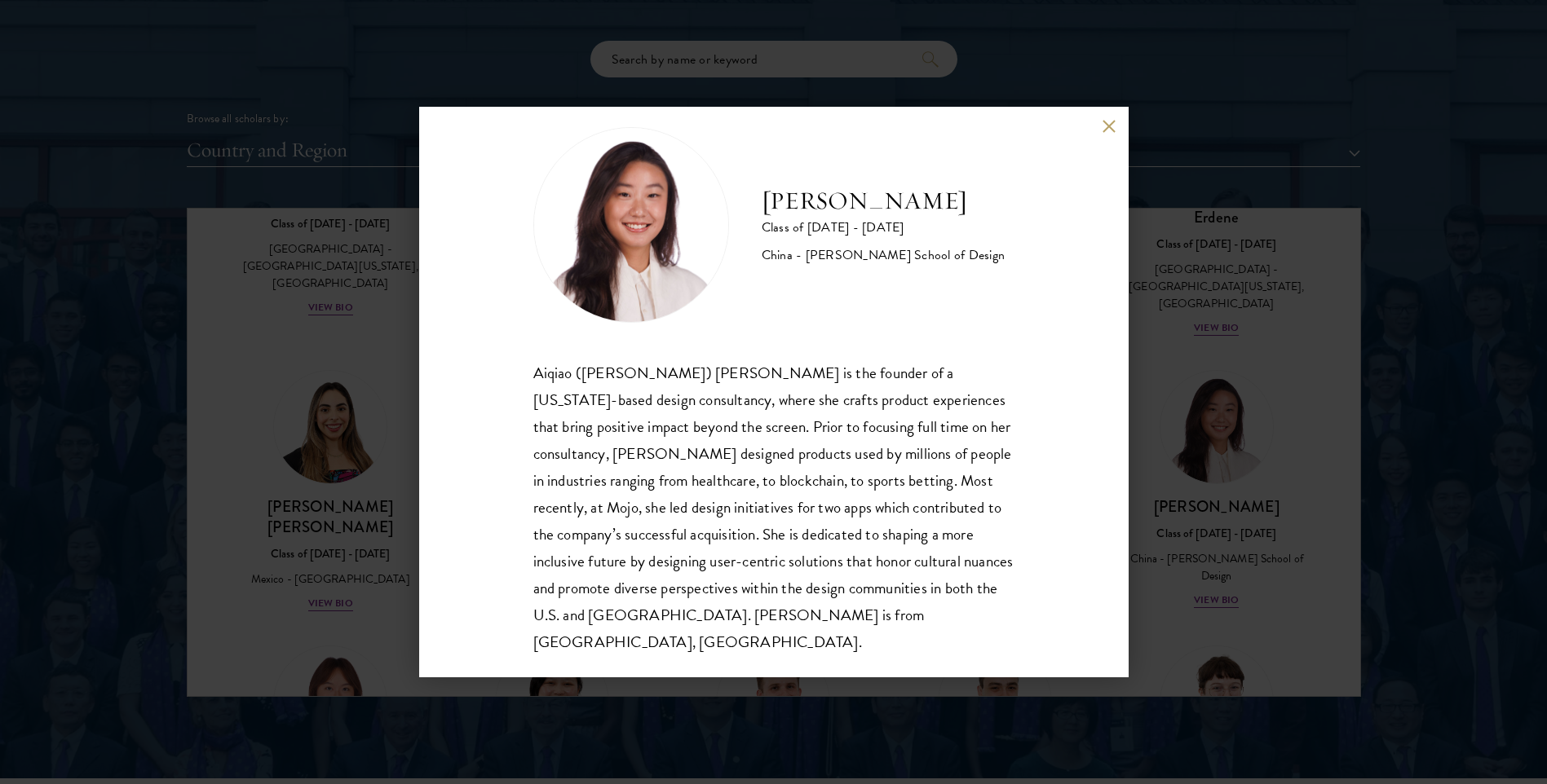
click at [1101, 124] on div "[PERSON_NAME] Class of [DATE] - [DATE] China - [PERSON_NAME] School of Design […" at bounding box center [774, 392] width 709 height 570
click at [1105, 125] on button at bounding box center [1109, 126] width 14 height 14
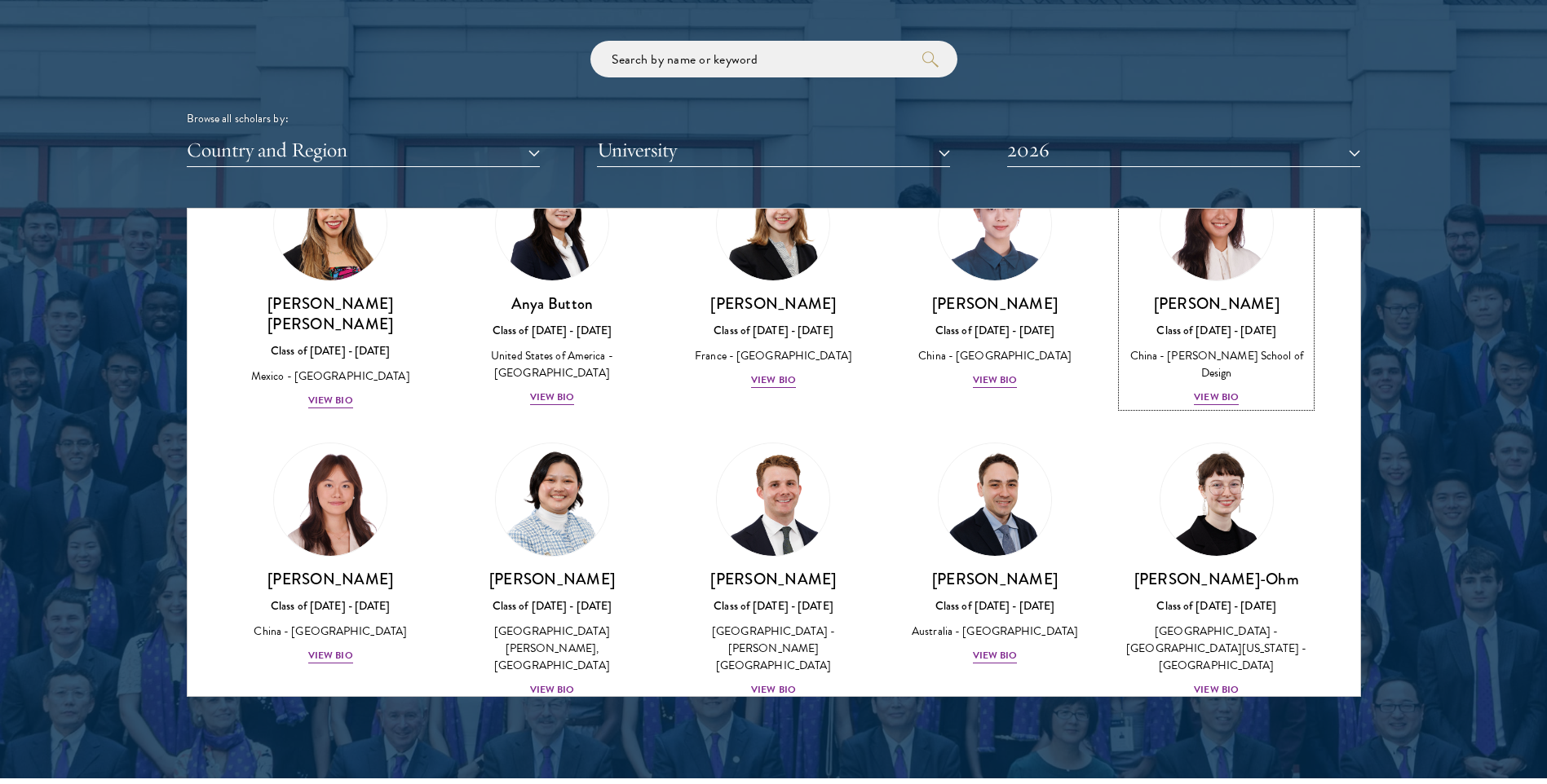
scroll to position [1494, 0]
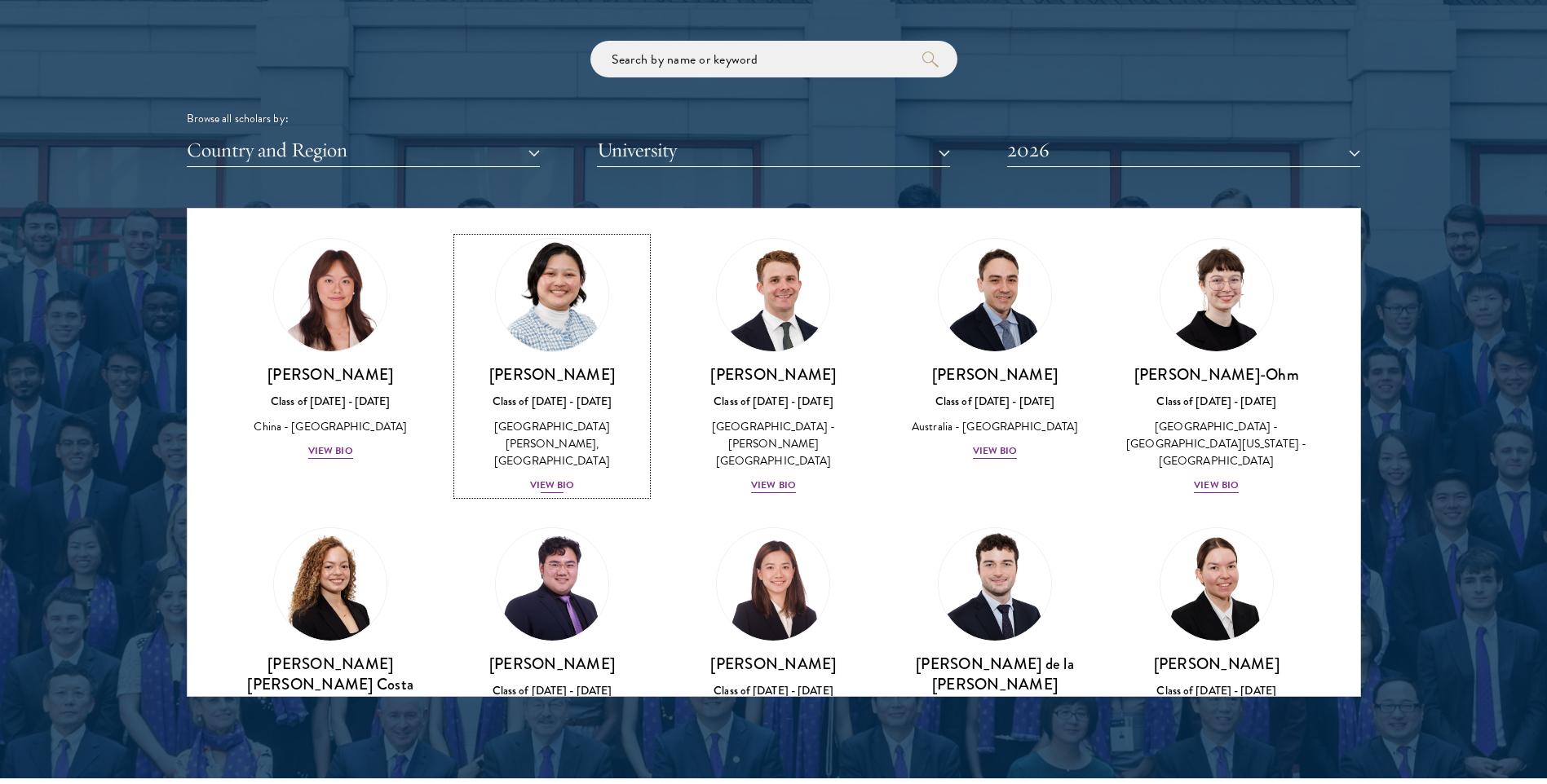
click at [546, 415] on div "[PERSON_NAME] Class of [DATE] - [DATE] [GEOGRAPHIC_DATA] - [PERSON_NAME][GEOGRA…" at bounding box center [552, 430] width 189 height 131
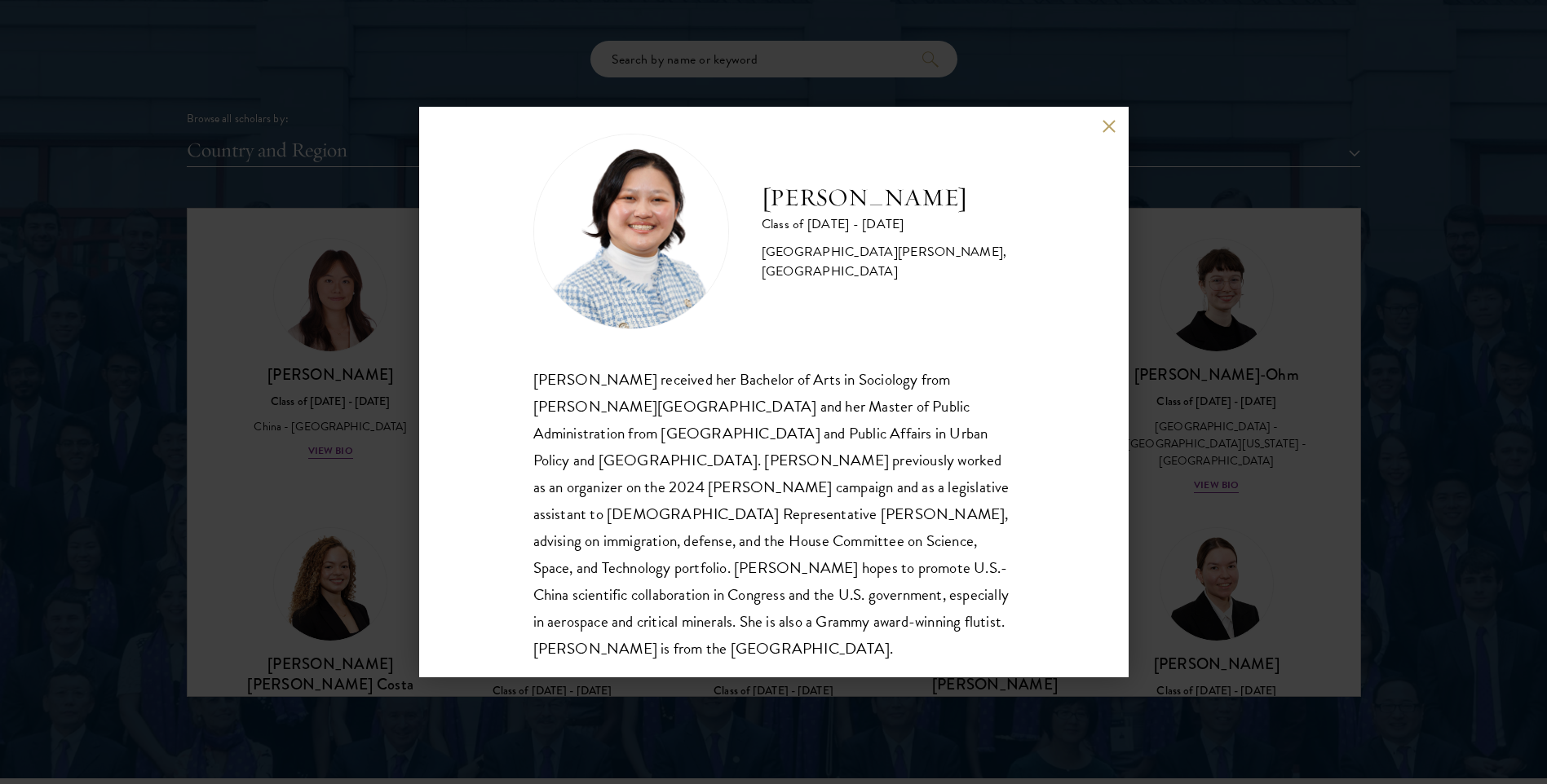
scroll to position [28, 0]
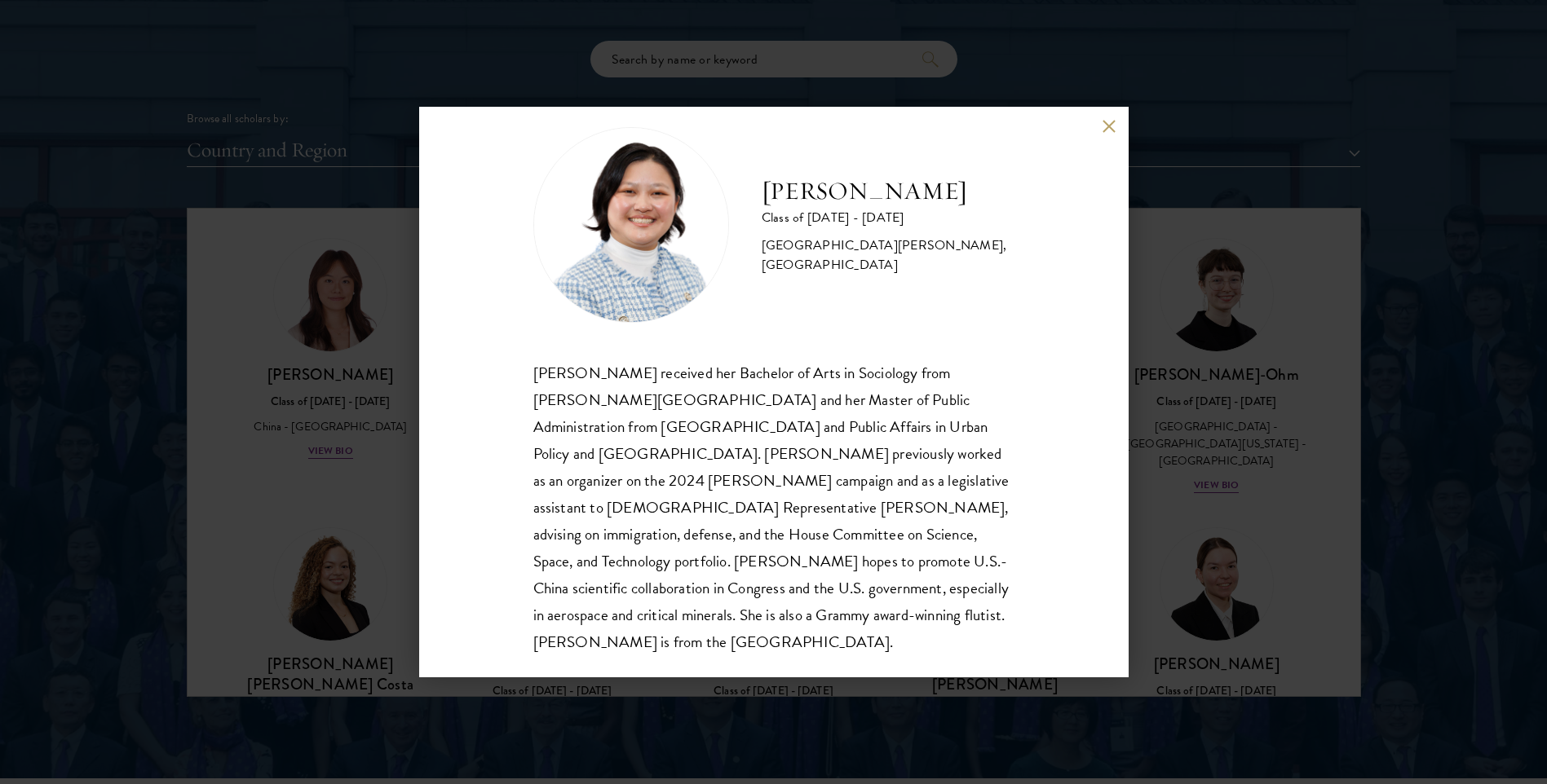
click at [1114, 127] on button at bounding box center [1109, 126] width 14 height 14
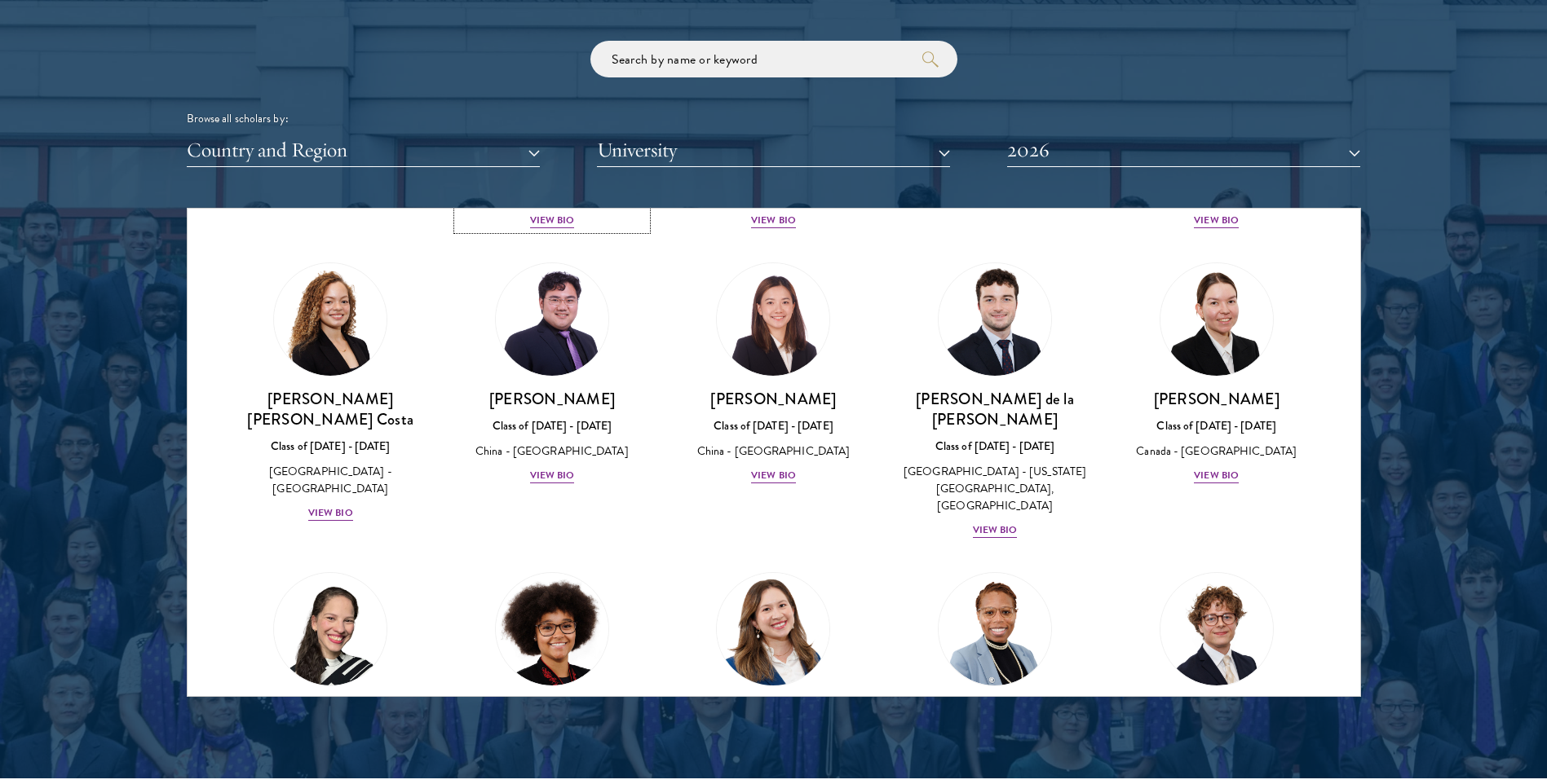
scroll to position [1968, 0]
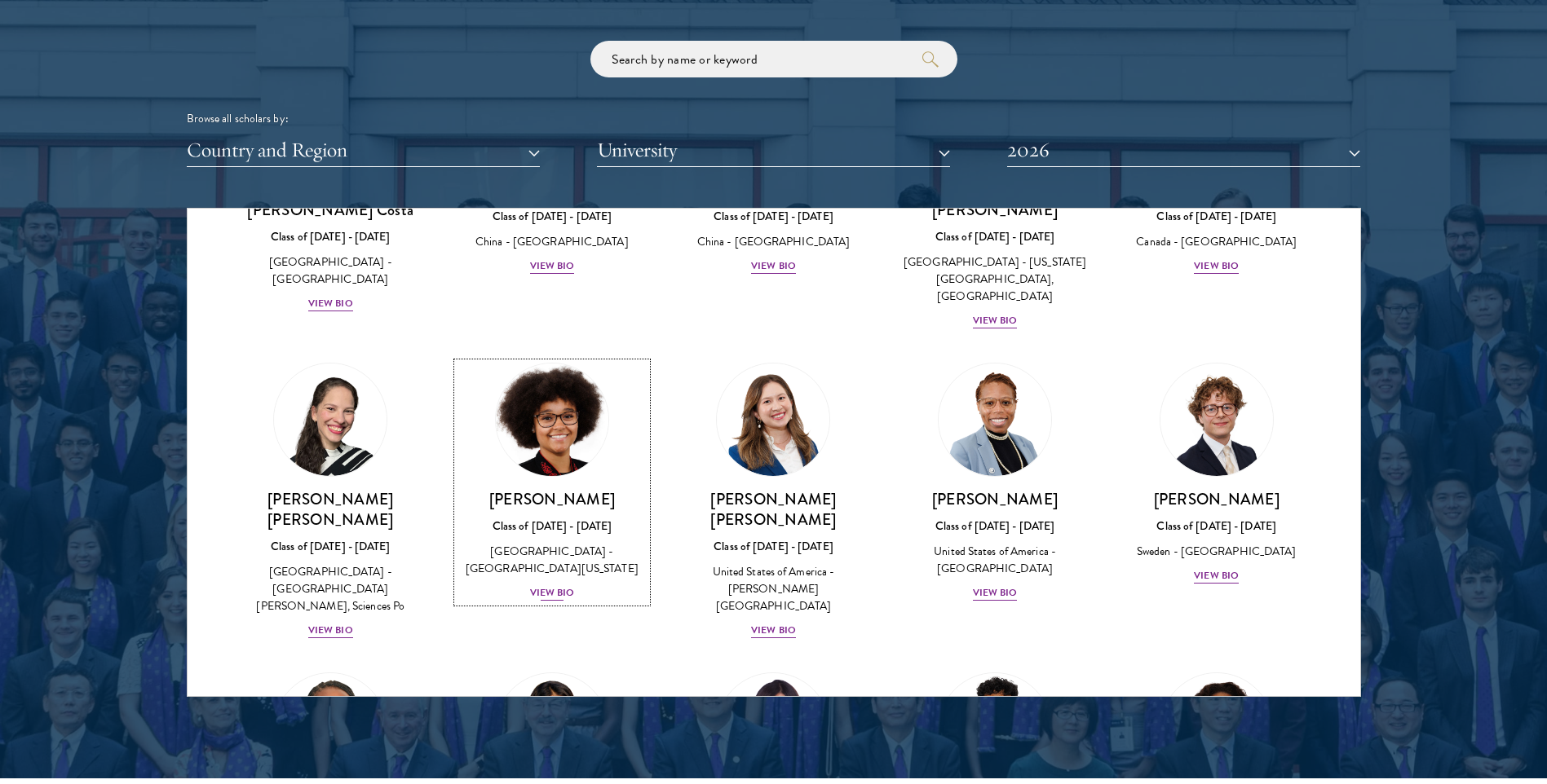
click at [551, 586] on div "View Bio" at bounding box center [553, 594] width 45 height 16
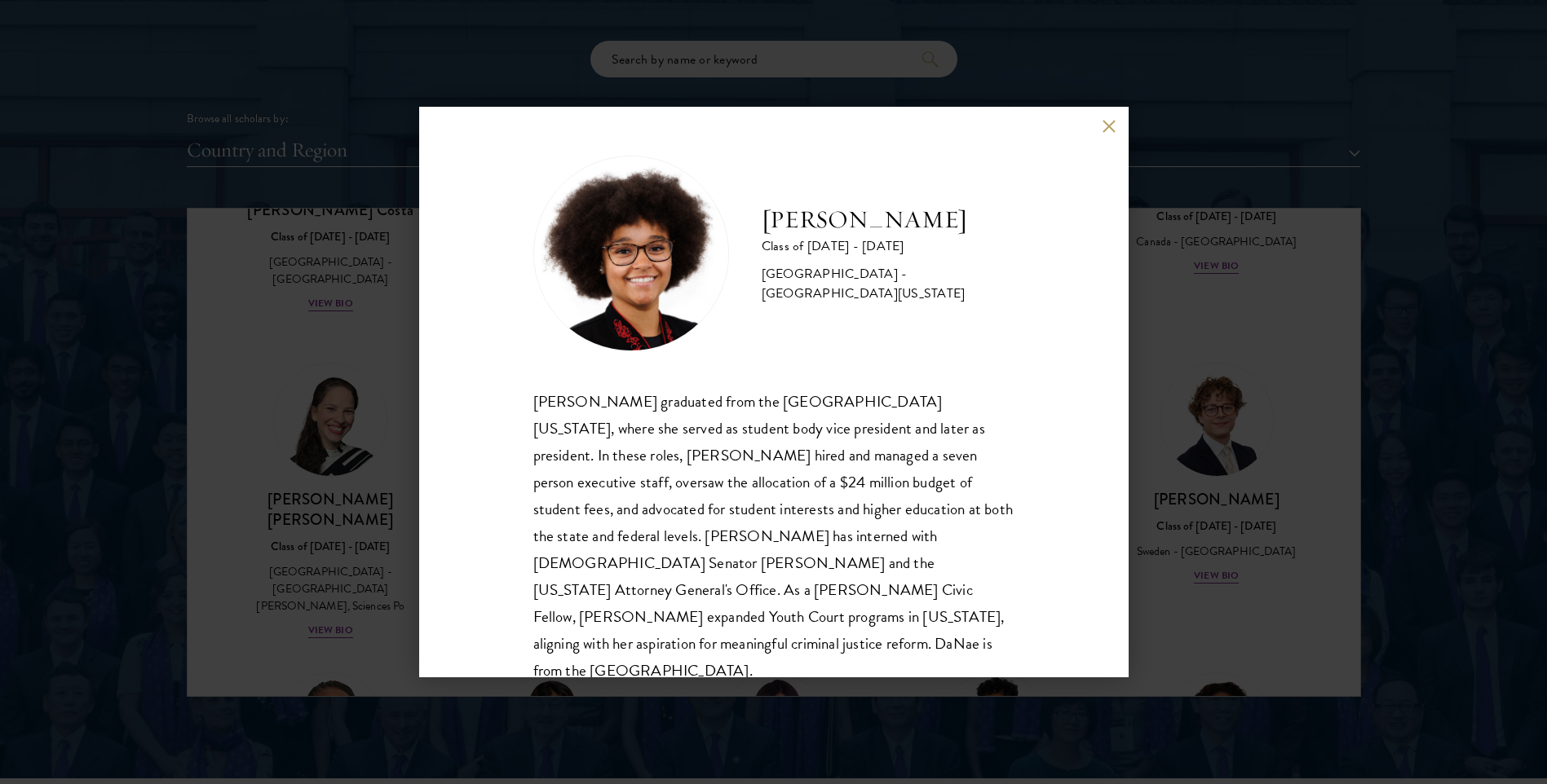
click at [1101, 119] on div "[PERSON_NAME] Class of [DATE] - [DATE] [GEOGRAPHIC_DATA] - [GEOGRAPHIC_DATA][US…" at bounding box center [774, 392] width 709 height 570
click at [1114, 128] on button at bounding box center [1109, 126] width 14 height 14
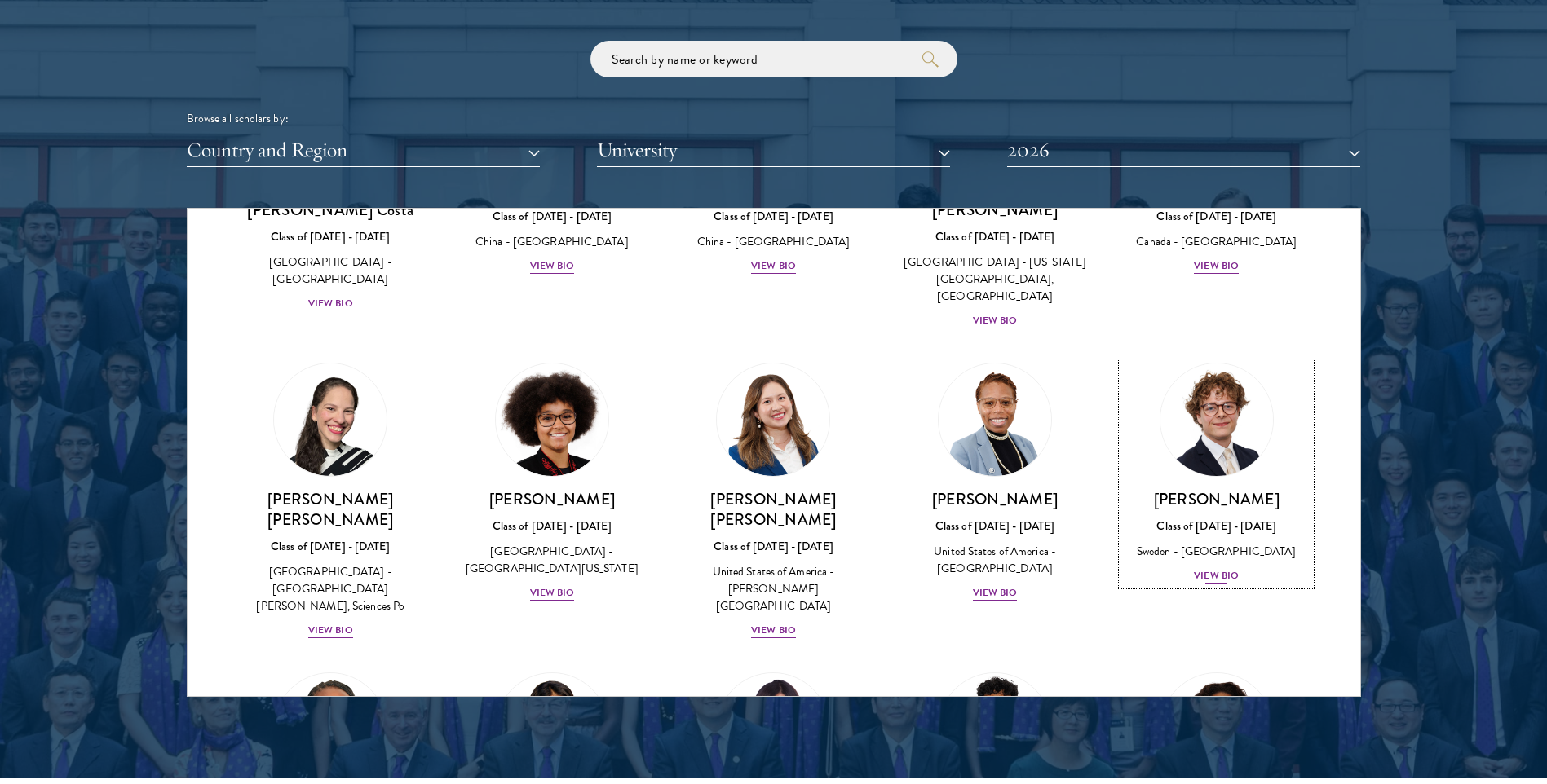
click at [1208, 489] on div "[PERSON_NAME] Class of [DATE] - [DATE] [GEOGRAPHIC_DATA] - [GEOGRAPHIC_DATA] Vi…" at bounding box center [1217, 537] width 189 height 97
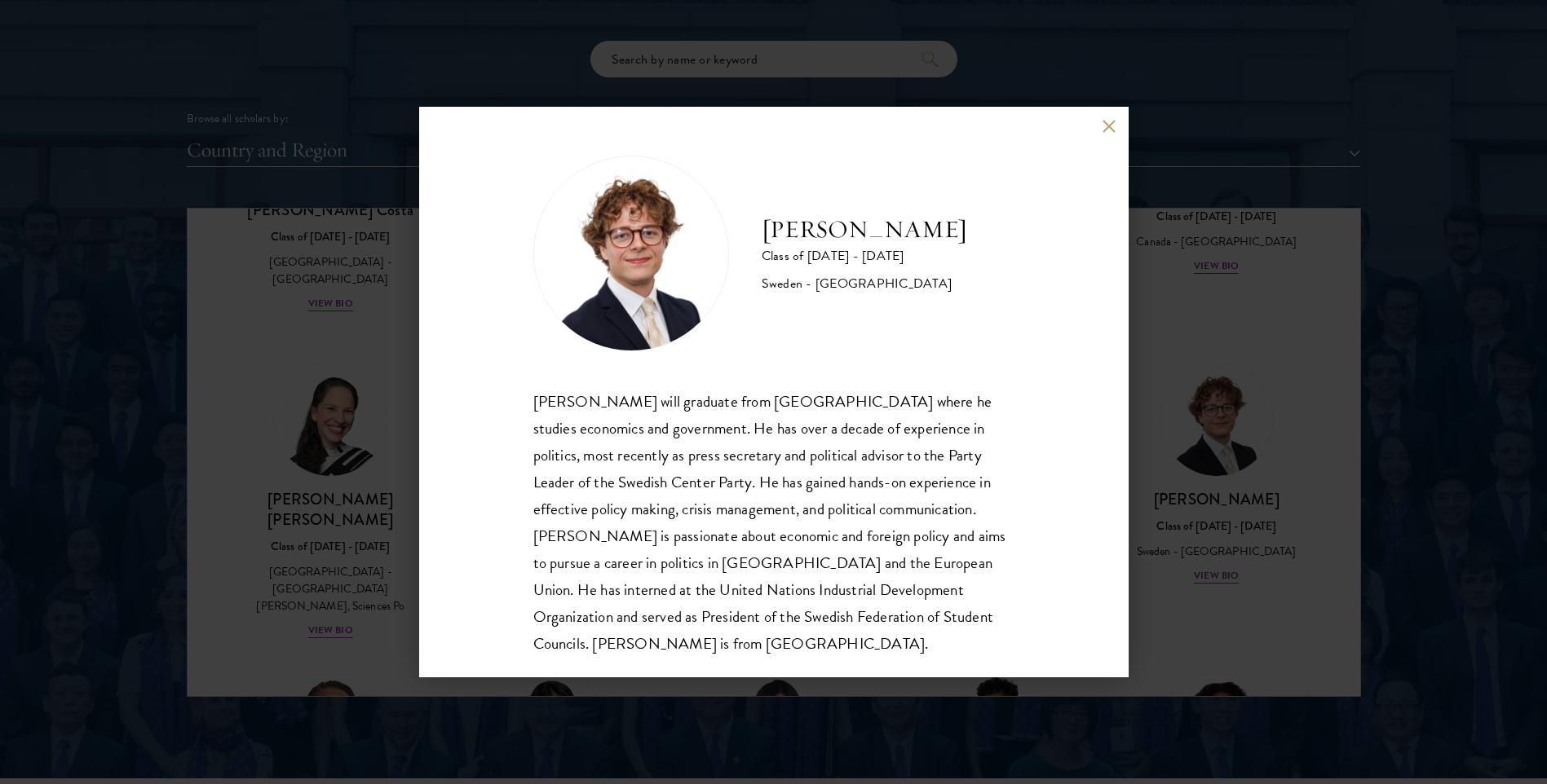
drag, startPoint x: 1205, startPoint y: 475, endPoint x: 1127, endPoint y: 457, distance: 80.0
click at [1205, 475] on div "[PERSON_NAME] Class of [DATE] - [DATE] [GEOGRAPHIC_DATA] - [GEOGRAPHIC_DATA] [P…" at bounding box center [774, 392] width 1547 height 784
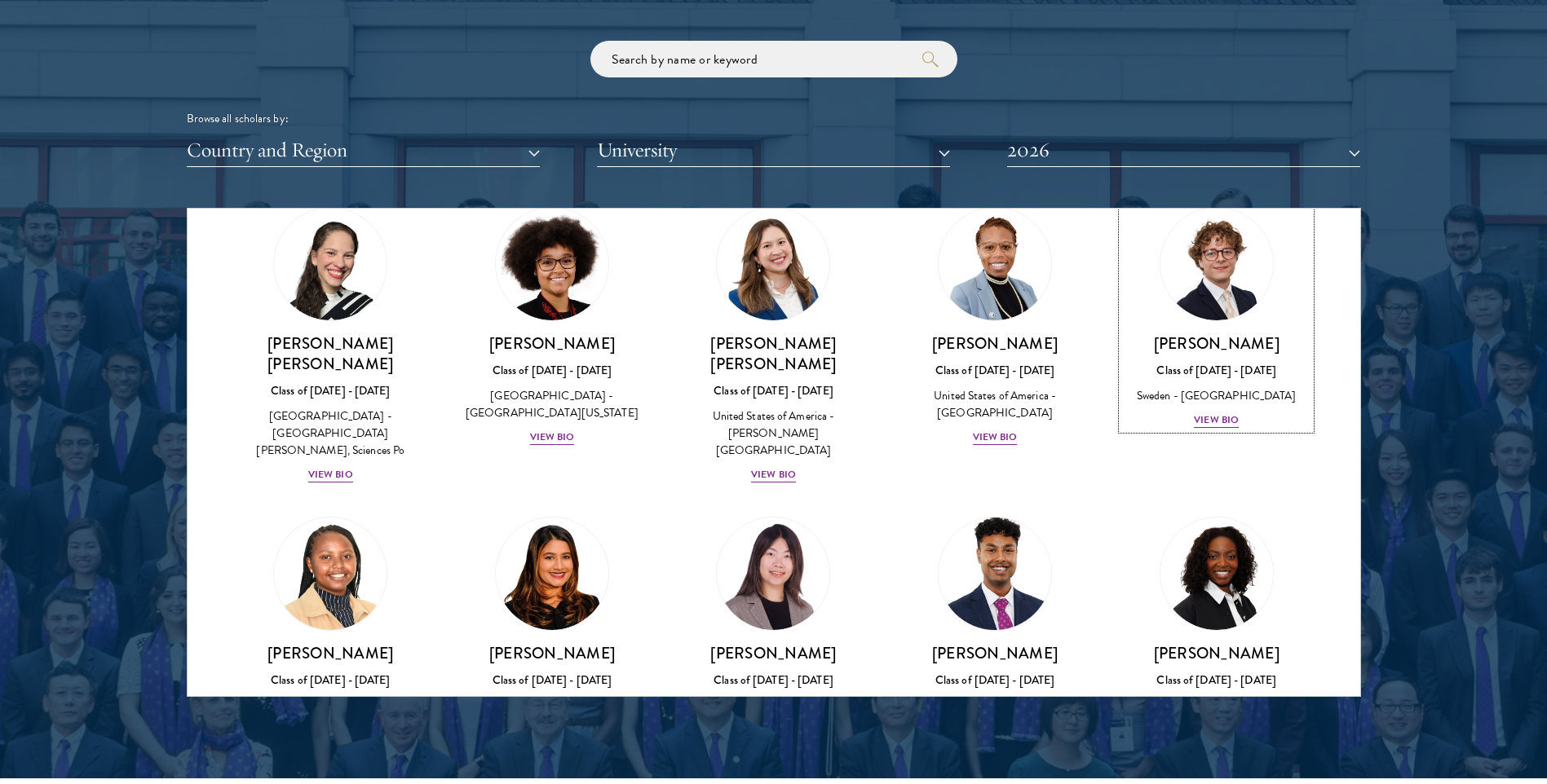
scroll to position [2147, 0]
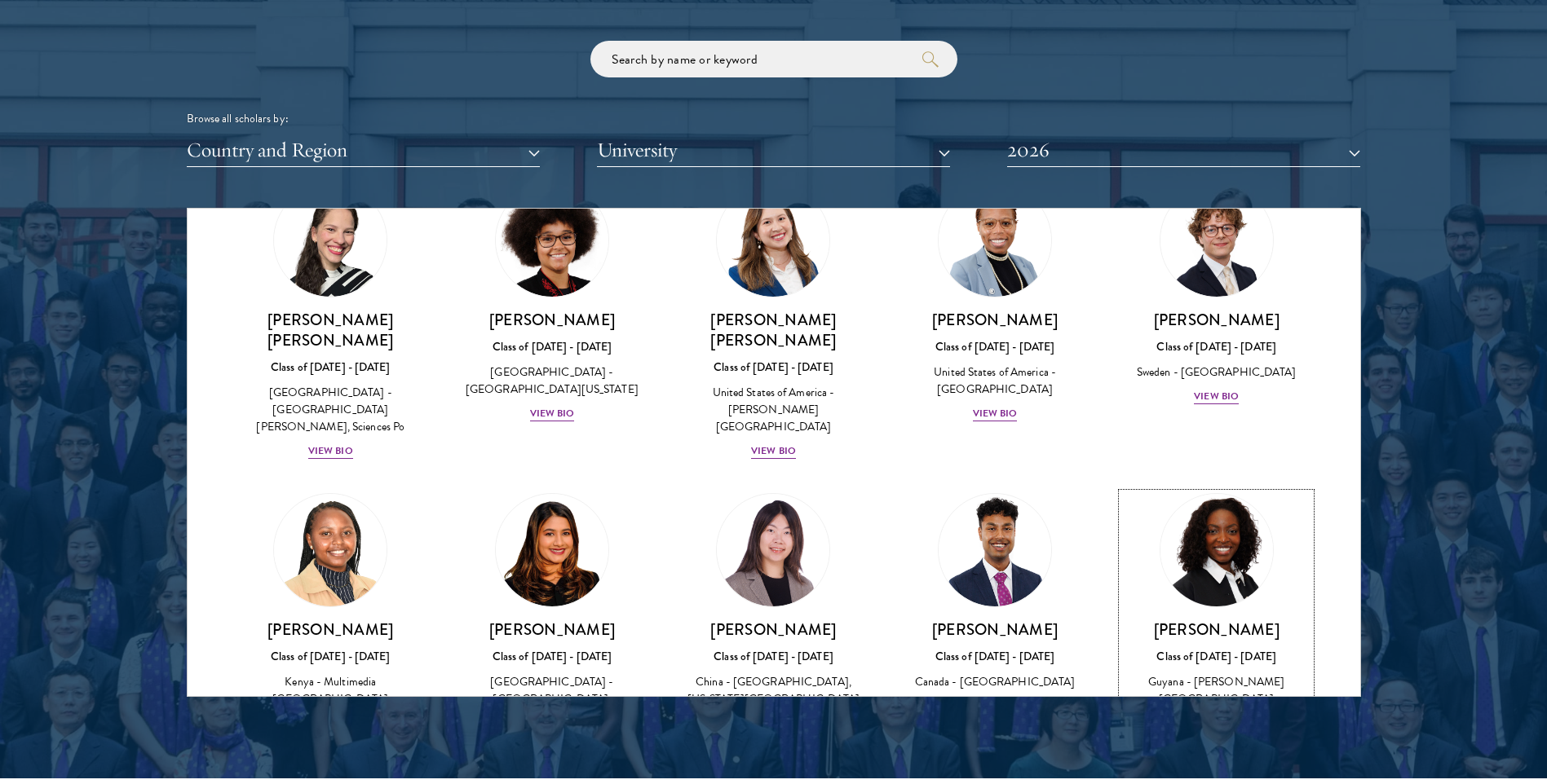
click at [1205, 716] on div "View Bio" at bounding box center [1216, 723] width 45 height 16
